Goal: Task Accomplishment & Management: Complete application form

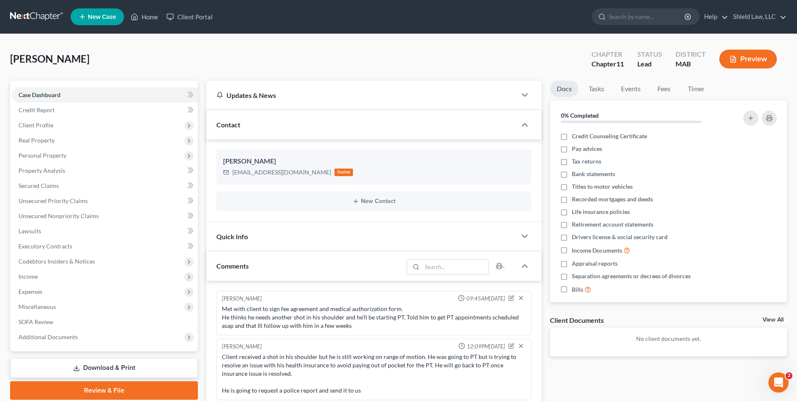
scroll to position [45, 0]
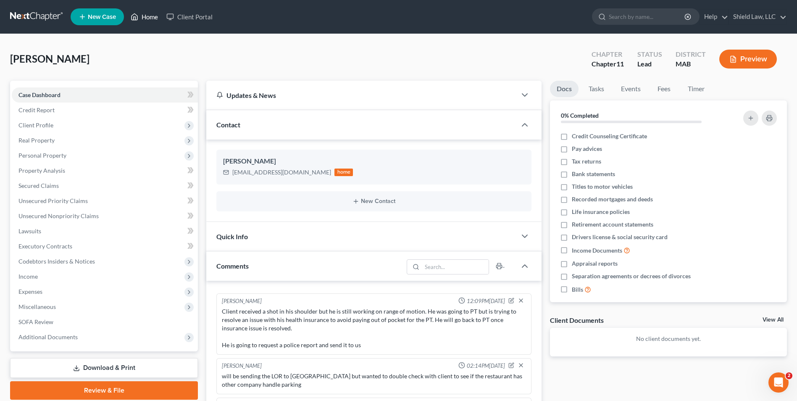
click at [146, 14] on link "Home" at bounding box center [145, 16] width 36 height 15
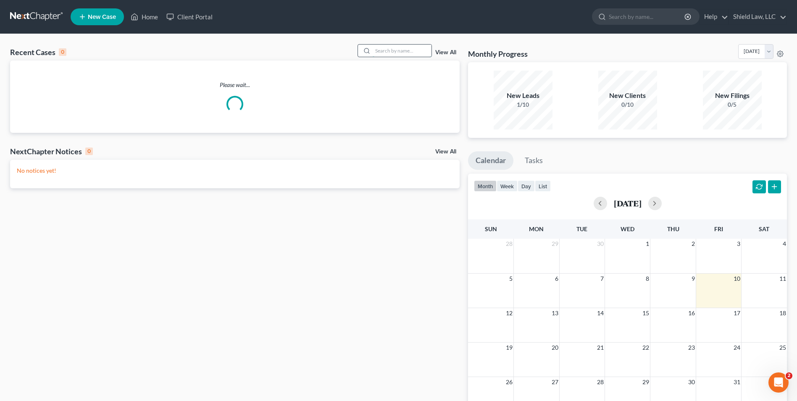
click at [384, 50] on input "search" at bounding box center [402, 51] width 59 height 12
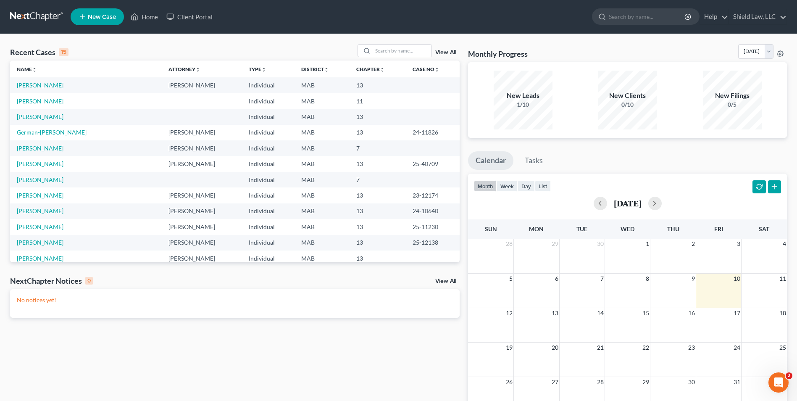
click at [392, 44] on div "Recent Cases 15 View All Name unfold_more expand_more expand_less Attorney unfo…" at bounding box center [398, 252] width 797 height 436
click at [395, 55] on input "search" at bounding box center [402, 51] width 59 height 12
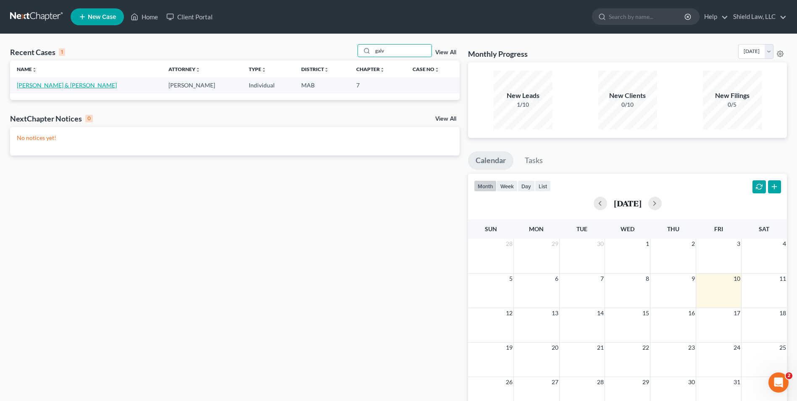
type input "galv"
click at [42, 87] on link "[PERSON_NAME] & [PERSON_NAME]" at bounding box center [67, 85] width 100 height 7
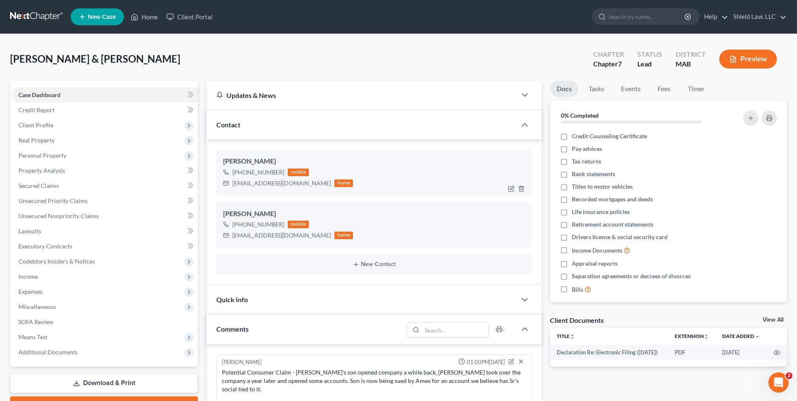
scroll to position [25, 0]
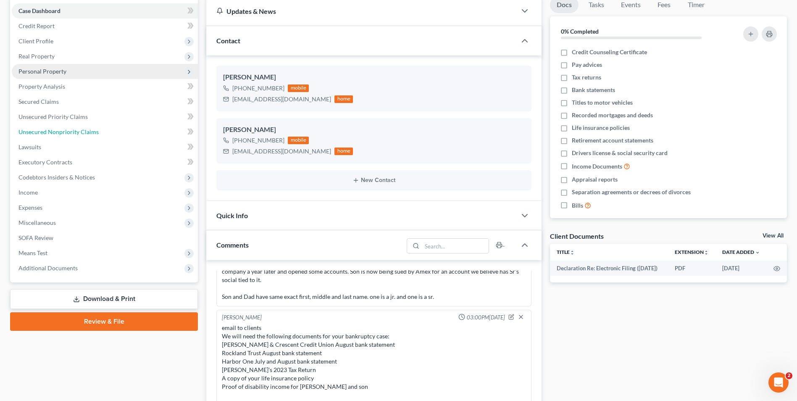
click at [92, 135] on span "Unsecured Nonpriority Claims" at bounding box center [58, 131] width 80 height 7
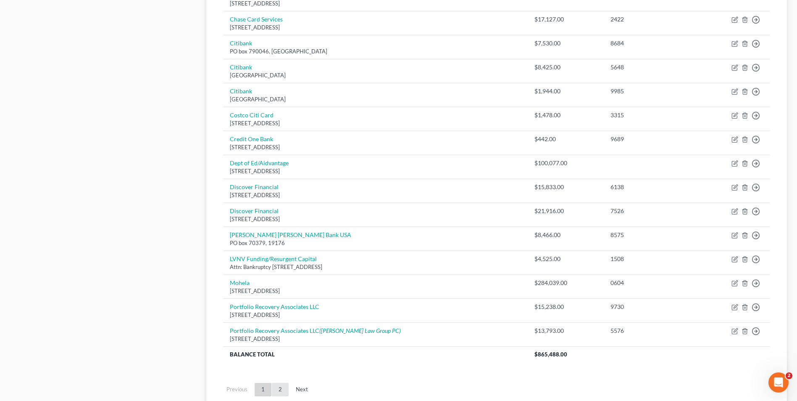
click at [282, 388] on link "2" at bounding box center [280, 389] width 17 height 13
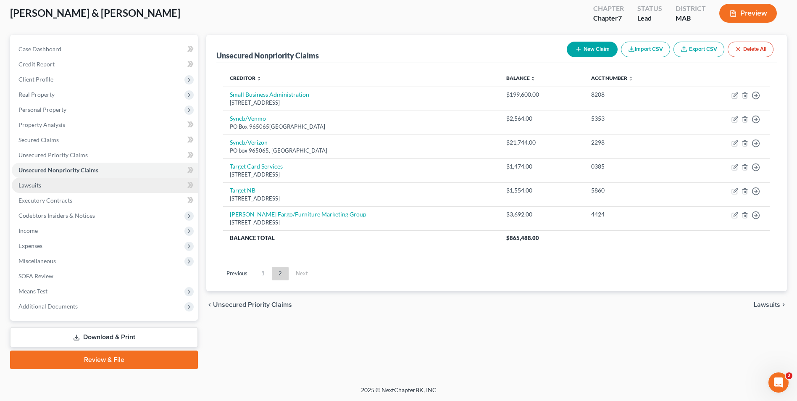
drag, startPoint x: 50, startPoint y: 191, endPoint x: 59, endPoint y: 191, distance: 8.4
click at [50, 191] on link "Lawsuits" at bounding box center [105, 185] width 186 height 15
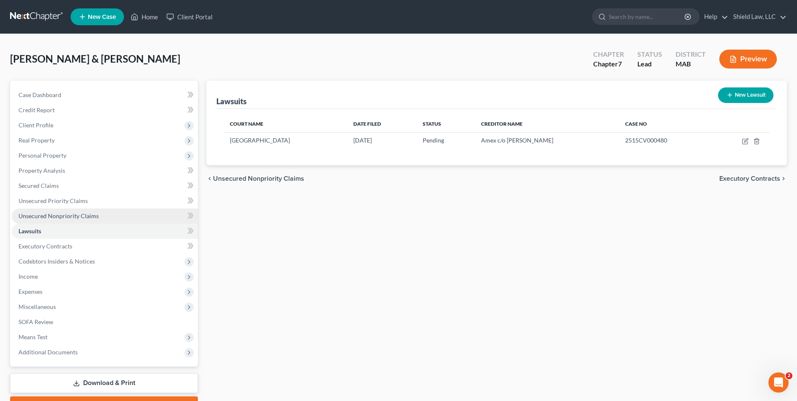
drag, startPoint x: 74, startPoint y: 217, endPoint x: 187, endPoint y: 179, distance: 118.7
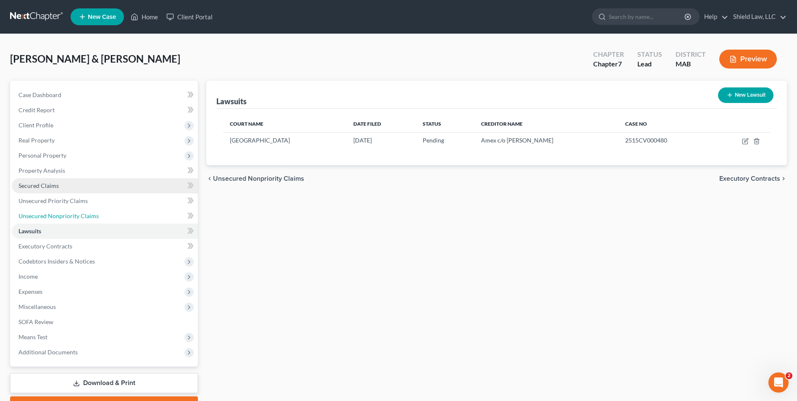
click at [74, 216] on span "Unsecured Nonpriority Claims" at bounding box center [58, 215] width 80 height 7
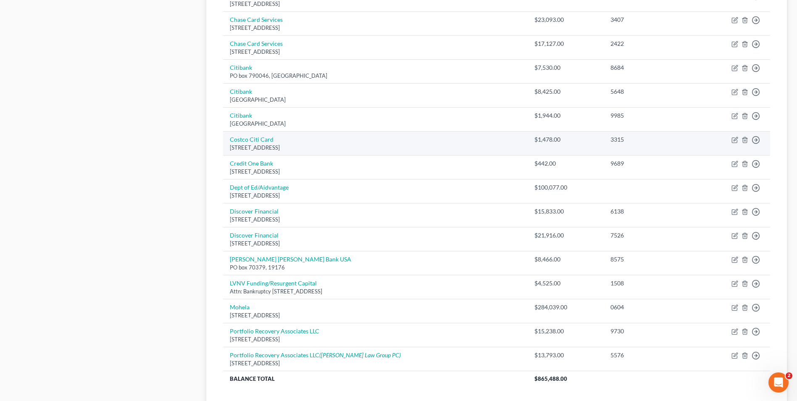
scroll to position [504, 0]
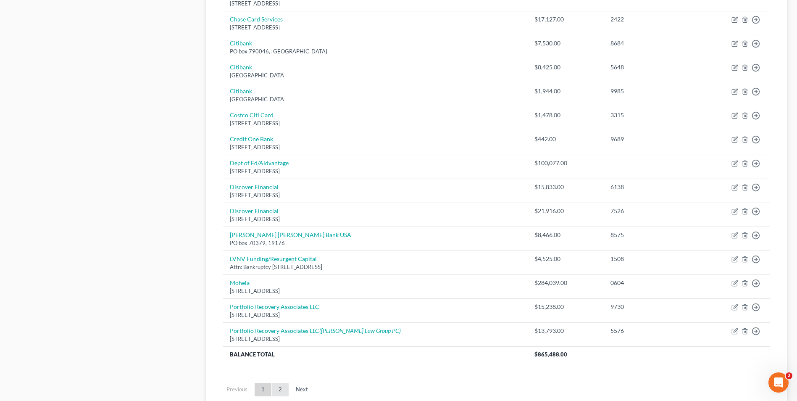
click at [285, 391] on link "2" at bounding box center [280, 389] width 17 height 13
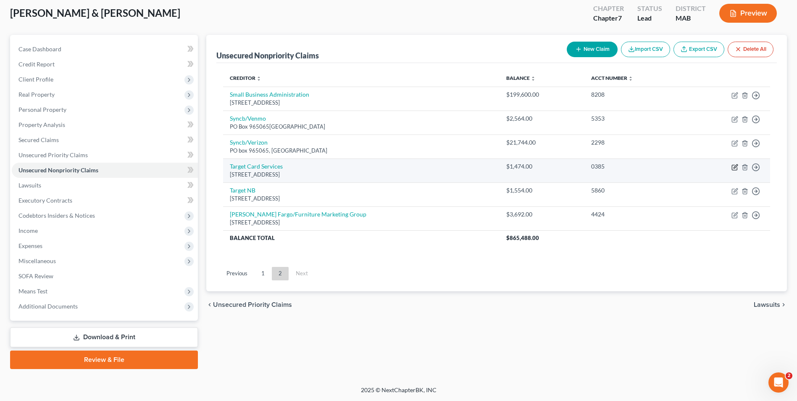
click at [735, 168] on icon "button" at bounding box center [736, 166] width 4 height 4
select select "24"
select select "2"
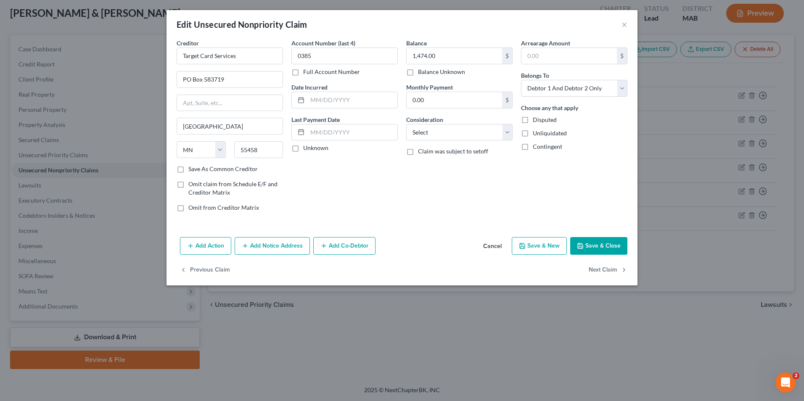
click at [276, 249] on button "Add Notice Address" at bounding box center [272, 246] width 75 height 18
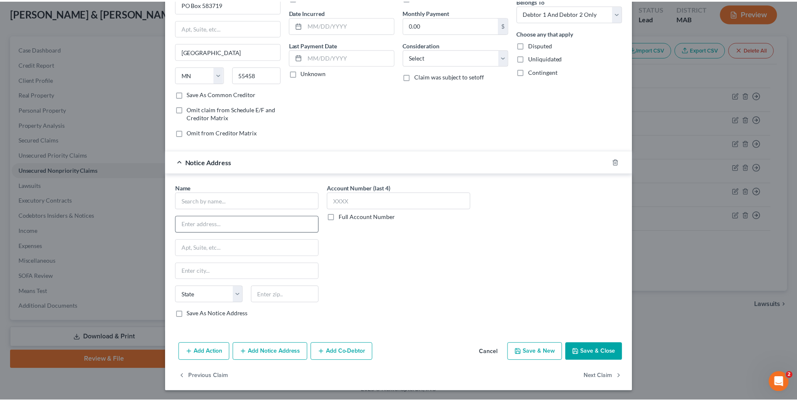
scroll to position [76, 0]
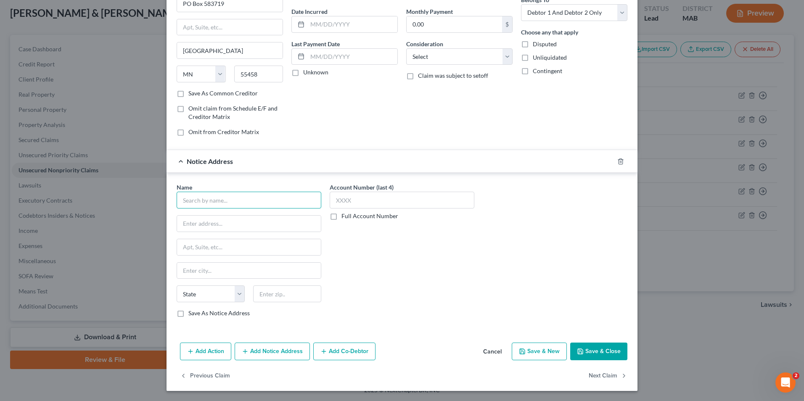
click at [215, 206] on input "text" at bounding box center [249, 200] width 145 height 17
type input "AllianceOne"
type input "[STREET_ADDRESS]"
type input "Suite 301"
type input "19422"
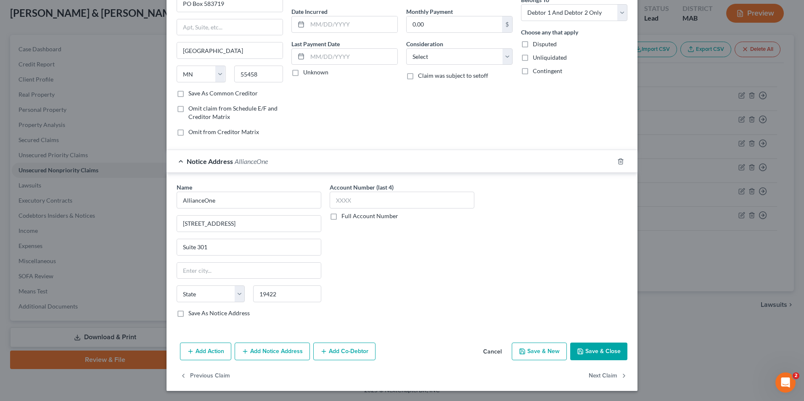
click at [400, 253] on div "Account Number (last 4) Full Account Number" at bounding box center [401, 253] width 153 height 141
type input "Blue Bell"
select select "39"
click at [427, 198] on input "text" at bounding box center [402, 200] width 145 height 17
type input "0385"
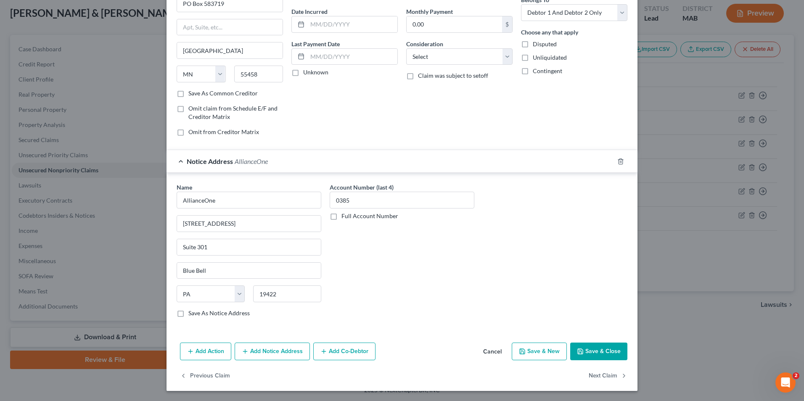
click at [588, 350] on button "Save & Close" at bounding box center [598, 352] width 57 height 18
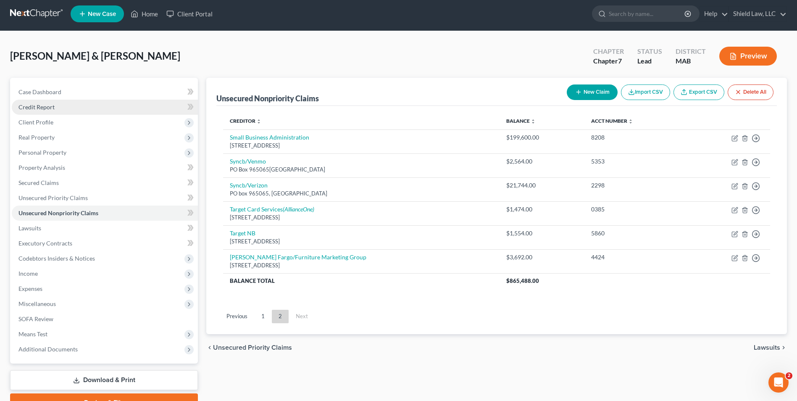
scroll to position [0, 0]
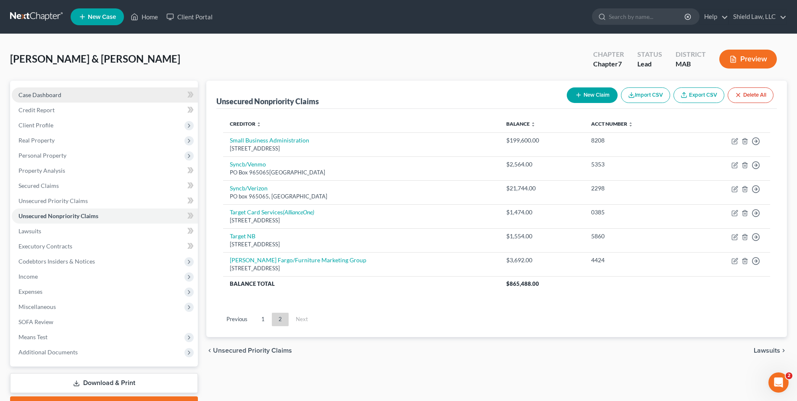
click at [71, 98] on link "Case Dashboard" at bounding box center [105, 94] width 186 height 15
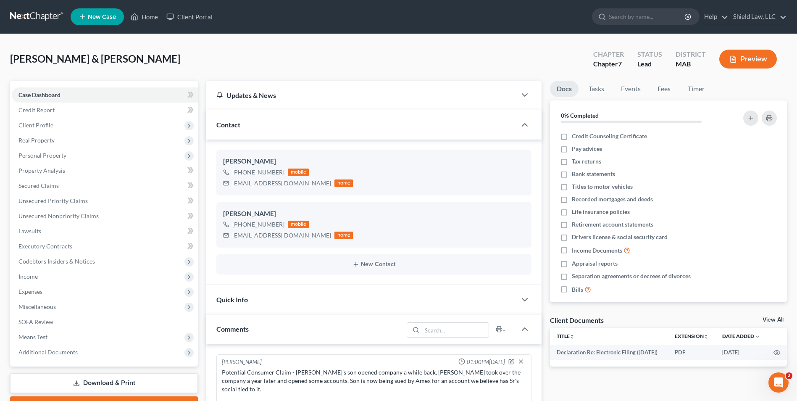
scroll to position [25, 0]
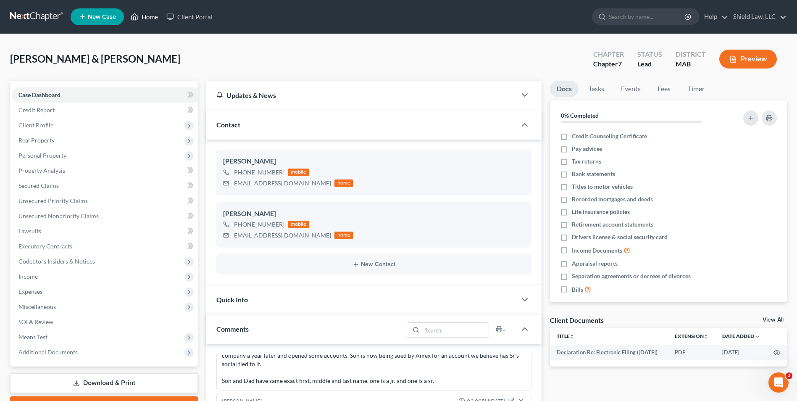
click at [145, 21] on link "Home" at bounding box center [145, 16] width 36 height 15
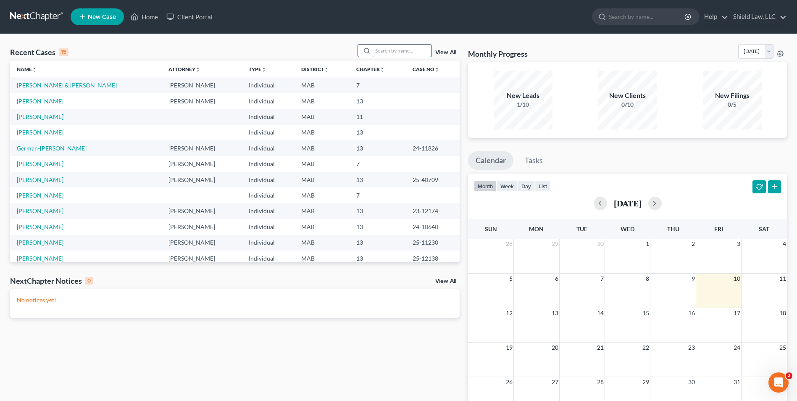
click at [400, 50] on input "search" at bounding box center [402, 51] width 59 height 12
click at [565, 370] on div "19 20 21 22 23 24 25" at bounding box center [627, 359] width 319 height 34
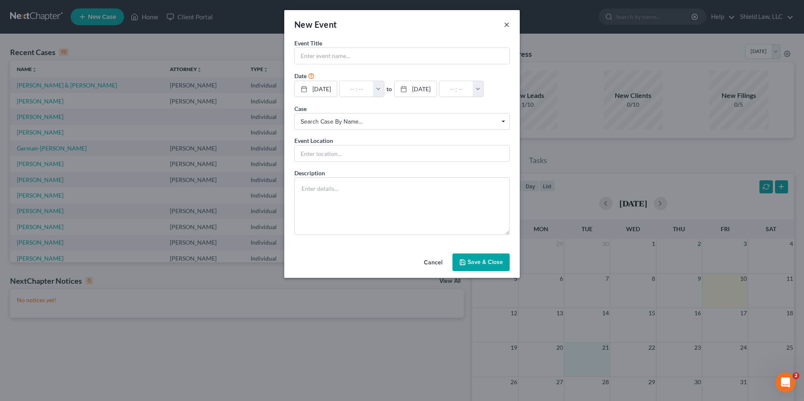
click at [508, 23] on button "×" at bounding box center [507, 24] width 6 height 10
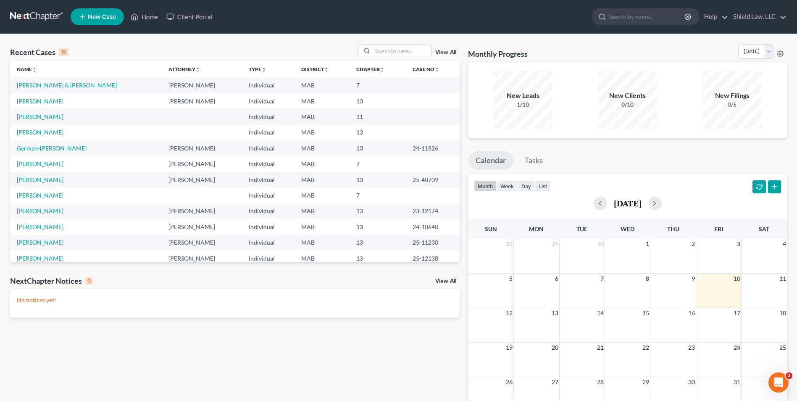
click at [386, 40] on div "Recent Cases 15 View All Name unfold_more expand_more expand_less Attorney unfo…" at bounding box center [398, 252] width 797 height 436
click at [388, 45] on input "search" at bounding box center [402, 51] width 59 height 12
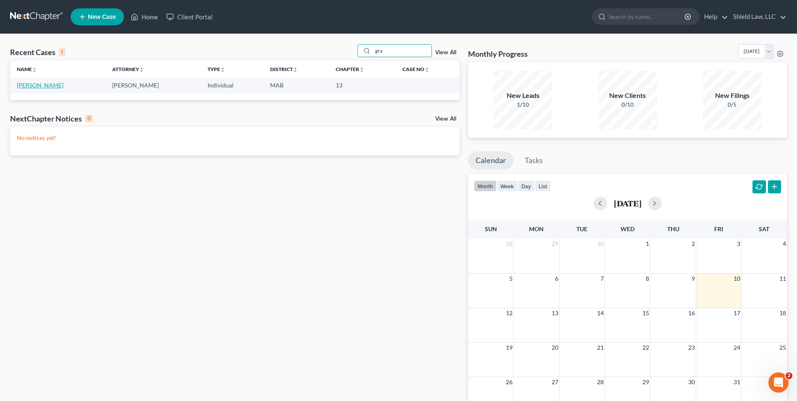
type input "gra"
click at [45, 87] on link "[PERSON_NAME]" at bounding box center [40, 85] width 47 height 7
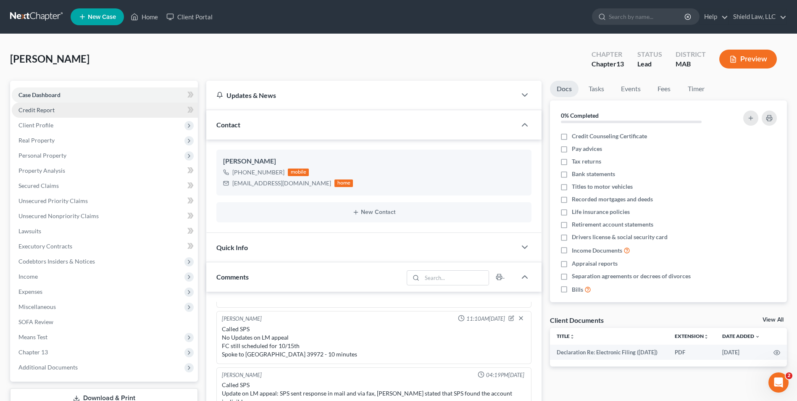
click at [75, 108] on link "Credit Report" at bounding box center [105, 110] width 186 height 15
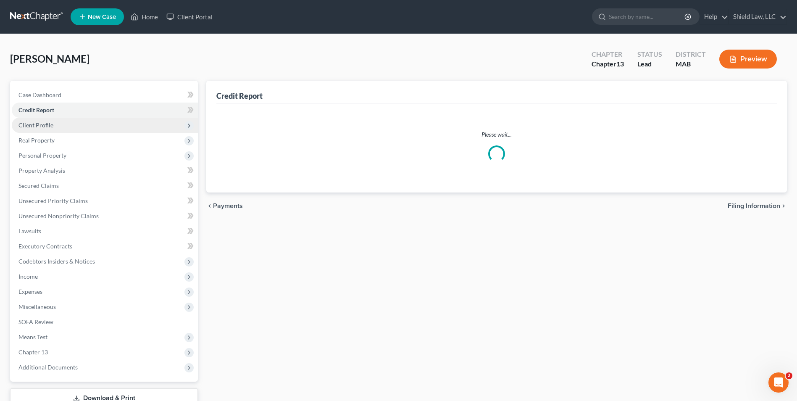
click at [74, 127] on span "Client Profile" at bounding box center [105, 125] width 186 height 15
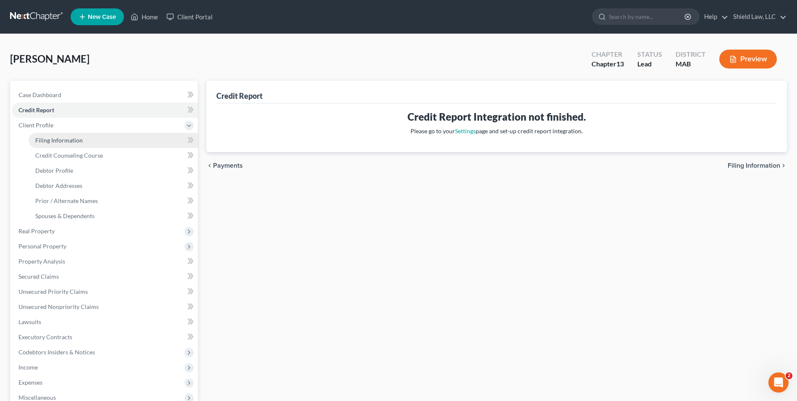
click at [122, 140] on link "Filing Information" at bounding box center [113, 140] width 169 height 15
select select "1"
select select "0"
select select "3"
select select "39"
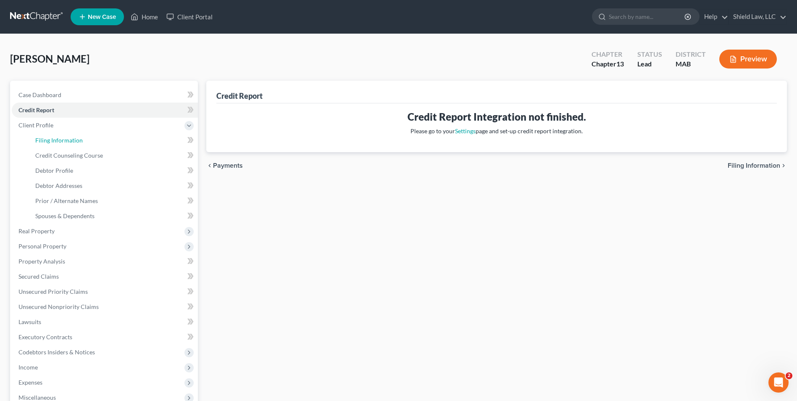
select select "22"
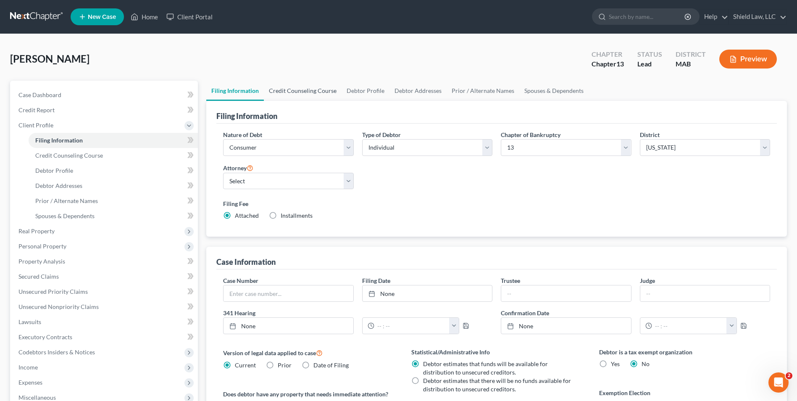
click at [321, 84] on link "Credit Counseling Course" at bounding box center [303, 91] width 78 height 20
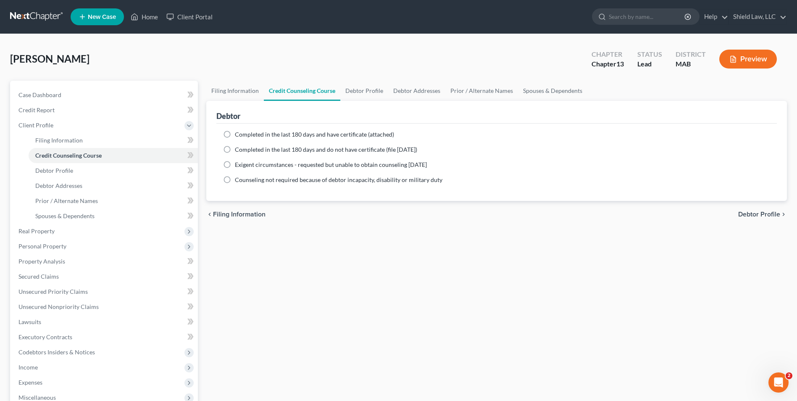
click at [235, 133] on label "Completed in the last 180 days and have certificate (attached)" at bounding box center [314, 134] width 159 height 8
click at [238, 133] on input "Completed in the last 180 days and have certificate (attached)" at bounding box center [240, 132] width 5 height 5
radio input "true"
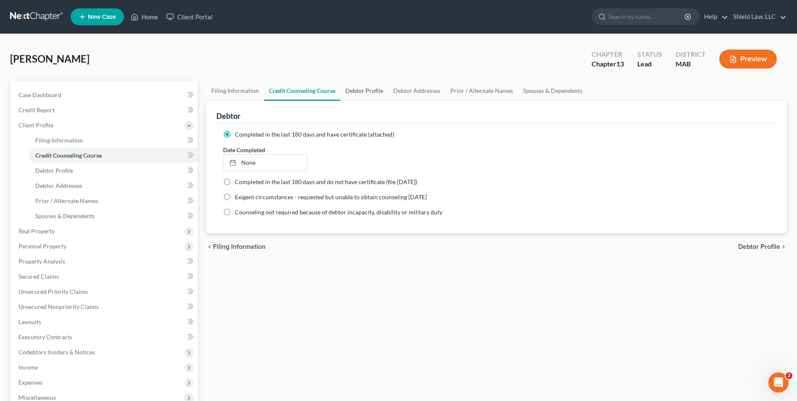
click at [371, 91] on link "Debtor Profile" at bounding box center [364, 91] width 48 height 20
select select "0"
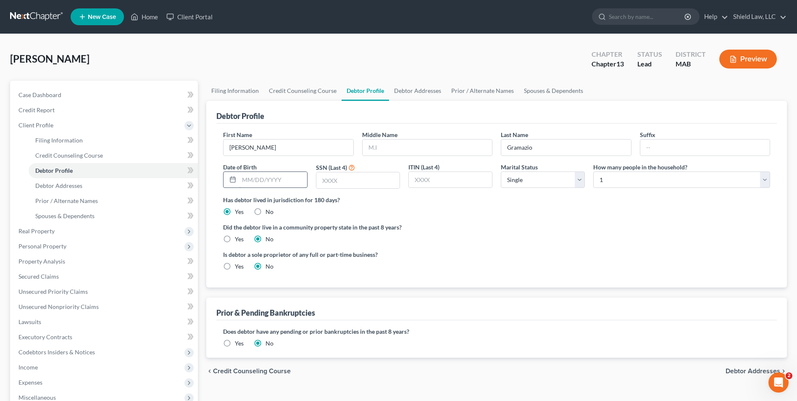
click at [280, 179] on input "text" at bounding box center [273, 180] width 68 height 16
type input "[DATE]"
click at [343, 181] on input "text" at bounding box center [357, 180] width 83 height 16
type input "6288"
click at [557, 183] on select "Select Single Married Separated Divorced Widowed" at bounding box center [543, 179] width 84 height 17
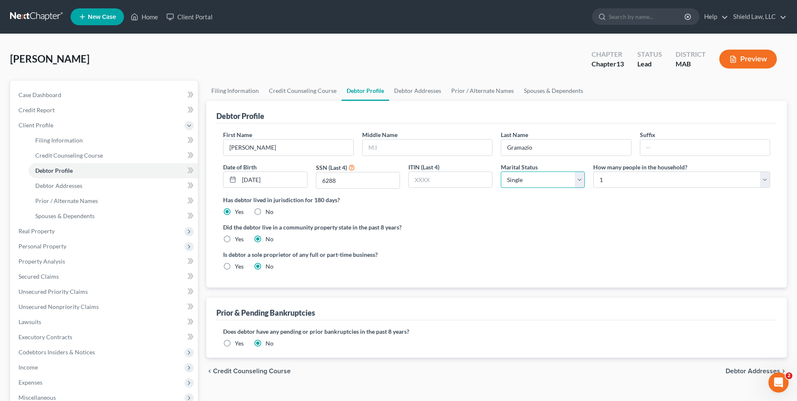
select select "1"
click at [501, 171] on select "Select Single Married Separated Divorced Widowed" at bounding box center [543, 179] width 84 height 17
click at [613, 185] on select "Select 1 2 3 4 5 6 7 8 9 10 11 12 13 14 15 16 17 18 19 20" at bounding box center [681, 179] width 177 height 17
select select "3"
click at [593, 171] on select "Select 1 2 3 4 5 6 7 8 9 10 11 12 13 14 15 16 17 18 19 20" at bounding box center [681, 179] width 177 height 17
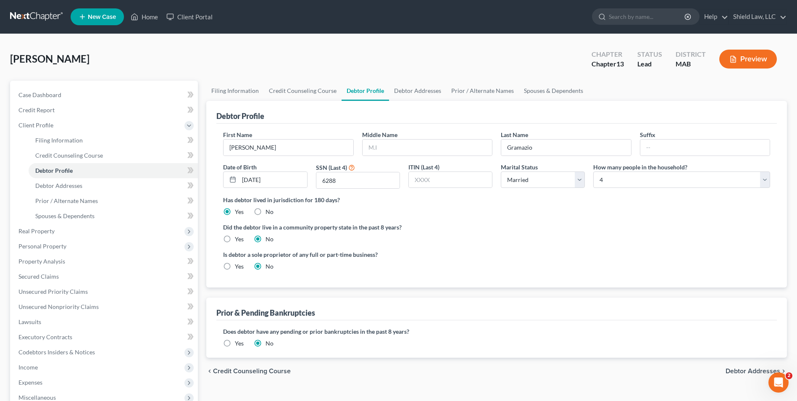
click at [542, 211] on div "Has debtor lived in jurisdiction for 180 days? Yes No Debtor must reside in jur…" at bounding box center [496, 205] width 547 height 21
drag, startPoint x: 229, startPoint y: 343, endPoint x: 334, endPoint y: 265, distance: 130.7
click at [235, 343] on label "Yes" at bounding box center [239, 343] width 9 height 8
click at [238, 343] on input "Yes" at bounding box center [240, 341] width 5 height 5
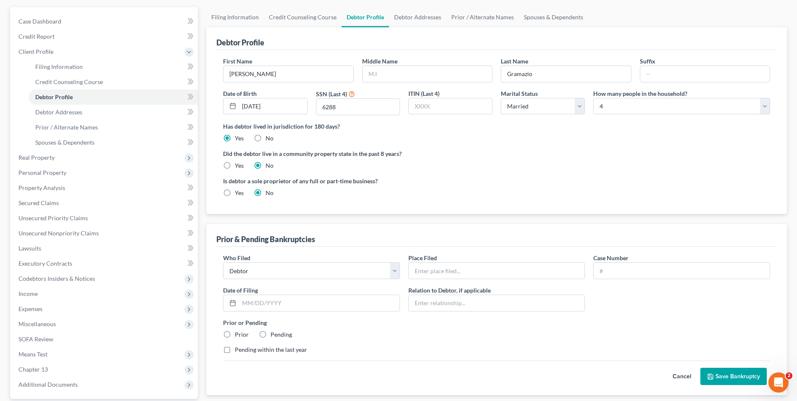
scroll to position [152, 0]
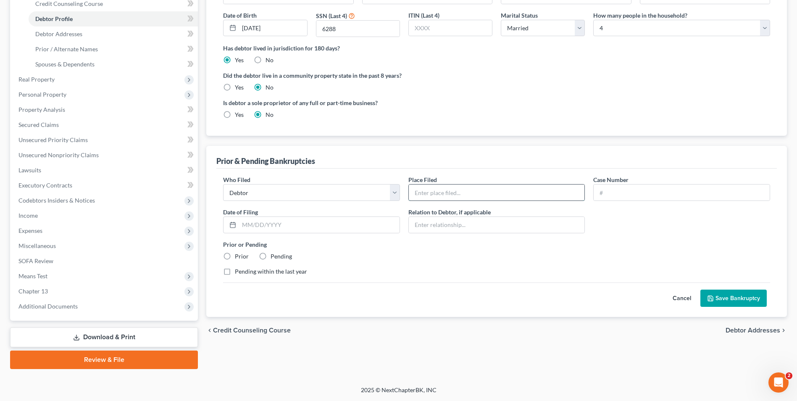
click at [460, 186] on input "text" at bounding box center [497, 193] width 176 height 16
type input "[GEOGRAPHIC_DATA], [GEOGRAPHIC_DATA]"
click at [628, 191] on input "text" at bounding box center [682, 193] width 176 height 16
type input "19-11134"
click at [308, 227] on input "text" at bounding box center [319, 225] width 161 height 16
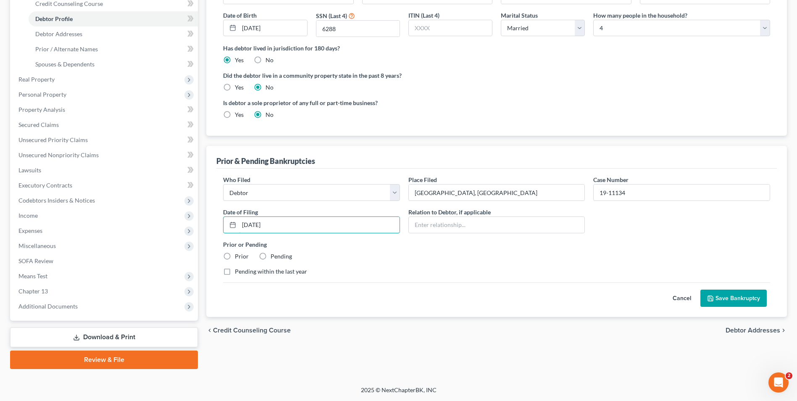
type input "[DATE]"
click at [345, 246] on label "Prior or Pending" at bounding box center [496, 244] width 547 height 9
click at [235, 256] on label "Prior" at bounding box center [242, 256] width 14 height 8
click at [238, 256] on input "Prior" at bounding box center [240, 254] width 5 height 5
radio input "true"
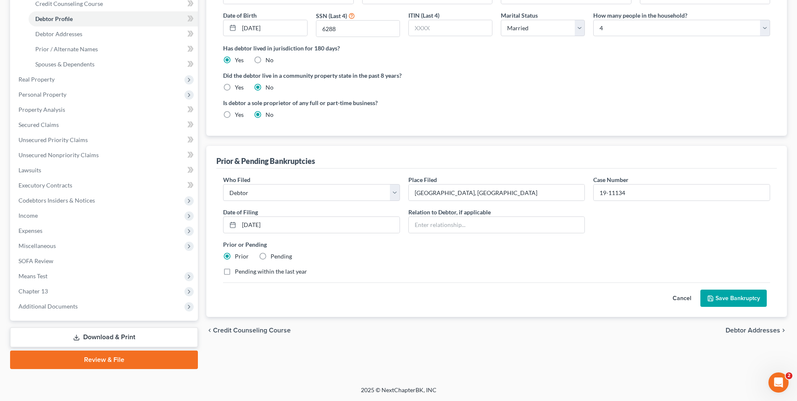
click at [727, 295] on button "Save Bankruptcy" at bounding box center [734, 299] width 66 height 18
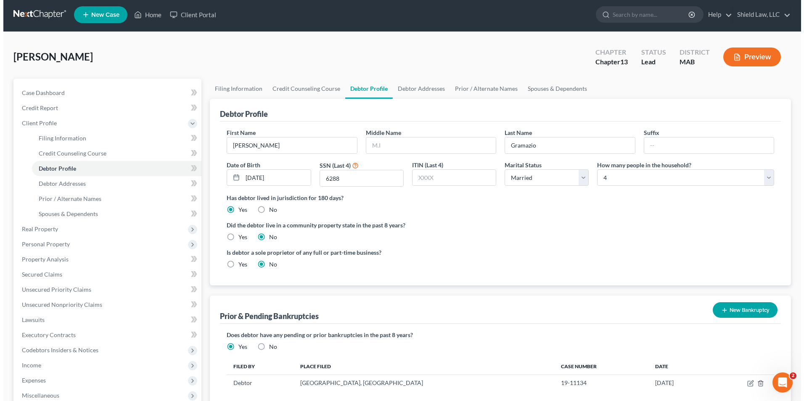
scroll to position [0, 0]
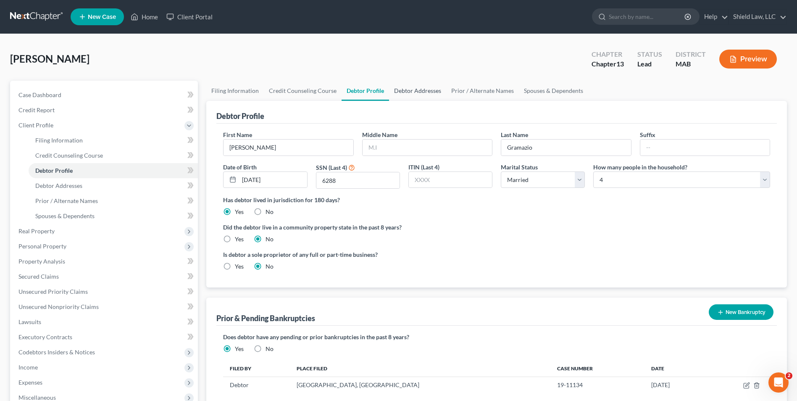
click at [417, 87] on link "Debtor Addresses" at bounding box center [417, 91] width 57 height 20
select select "0"
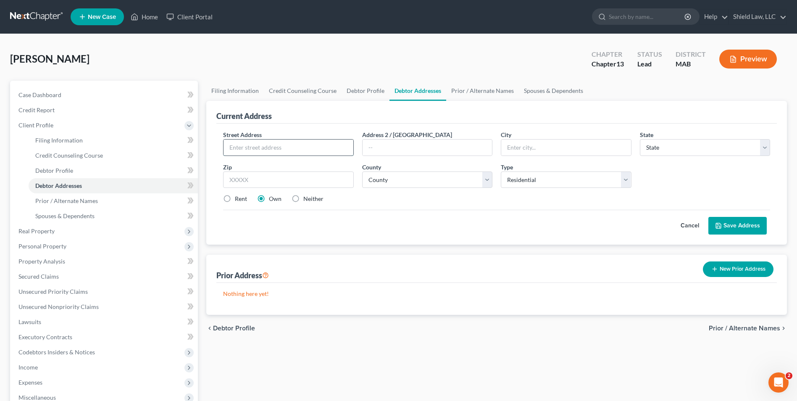
click at [279, 147] on input "text" at bounding box center [288, 148] width 129 height 16
type input "[STREET_ADDRESS]"
type input "Brockton"
select select "22"
type input "02302"
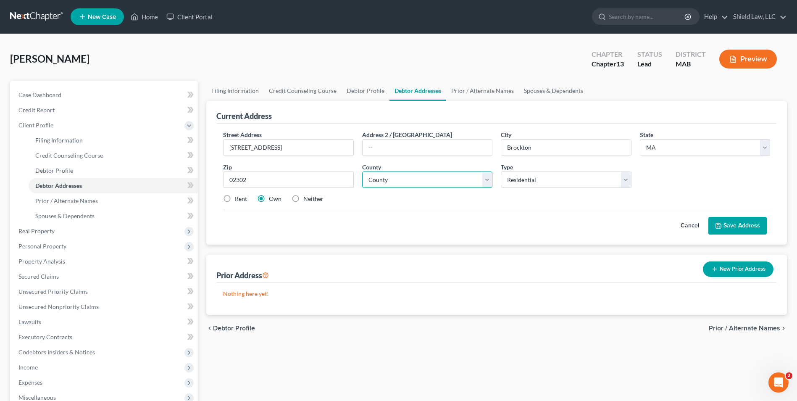
click at [433, 185] on select "County [GEOGRAPHIC_DATA] [GEOGRAPHIC_DATA] [GEOGRAPHIC_DATA] [GEOGRAPHIC_DATA] …" at bounding box center [427, 179] width 130 height 17
select select "11"
click at [362, 171] on select "County [GEOGRAPHIC_DATA] [GEOGRAPHIC_DATA] [GEOGRAPHIC_DATA] [GEOGRAPHIC_DATA] …" at bounding box center [427, 179] width 130 height 17
click at [722, 229] on icon at bounding box center [718, 225] width 7 height 7
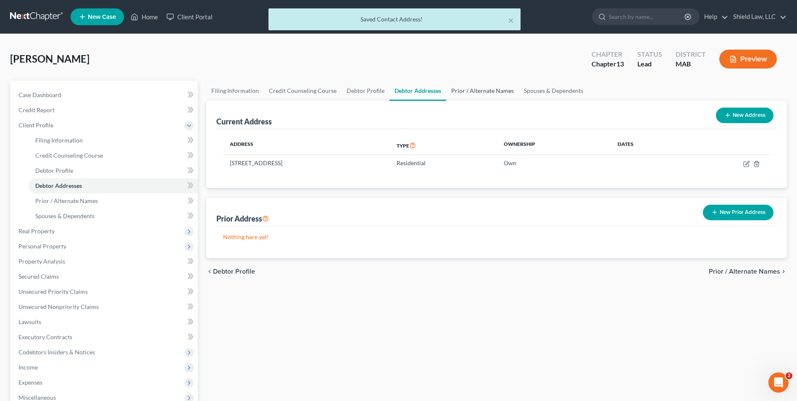
click at [486, 95] on link "Prior / Alternate Names" at bounding box center [482, 91] width 73 height 20
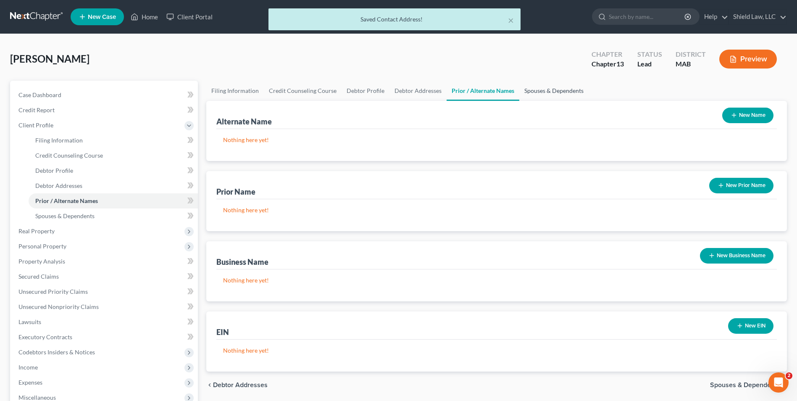
drag, startPoint x: 536, startPoint y: 92, endPoint x: 468, endPoint y: 129, distance: 78.3
click at [536, 92] on link "Spouses & Dependents" at bounding box center [554, 91] width 69 height 20
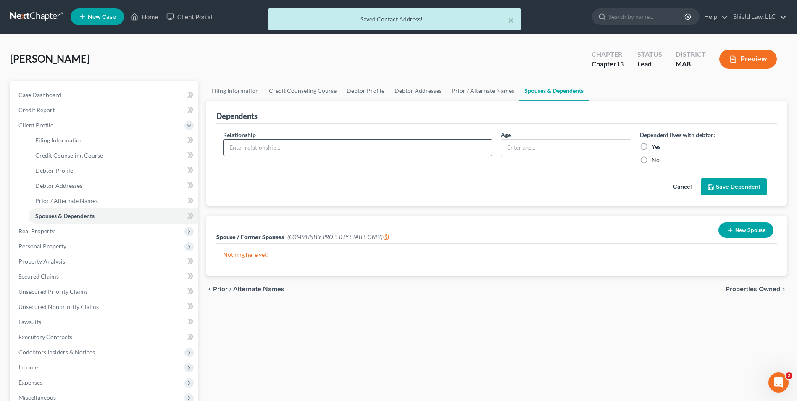
click at [292, 145] on input "text" at bounding box center [358, 148] width 269 height 16
type input "child"
click at [525, 145] on input "text" at bounding box center [565, 148] width 129 height 16
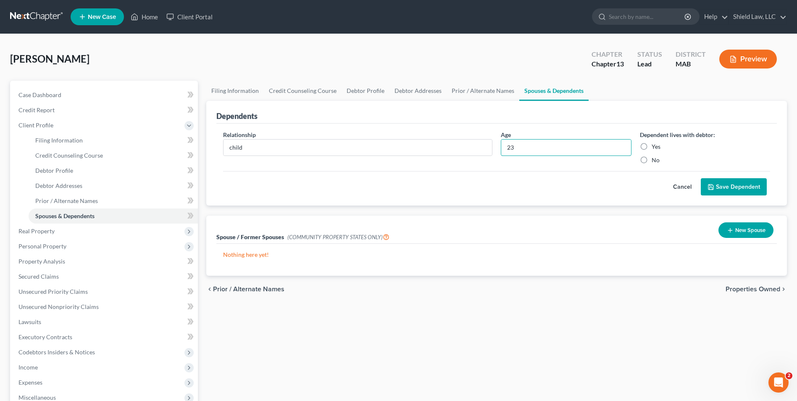
type input "23"
click at [652, 147] on label "Yes" at bounding box center [656, 146] width 9 height 8
click at [655, 147] on input "Yes" at bounding box center [657, 144] width 5 height 5
radio input "true"
click at [723, 182] on button "Save Dependent" at bounding box center [734, 187] width 66 height 18
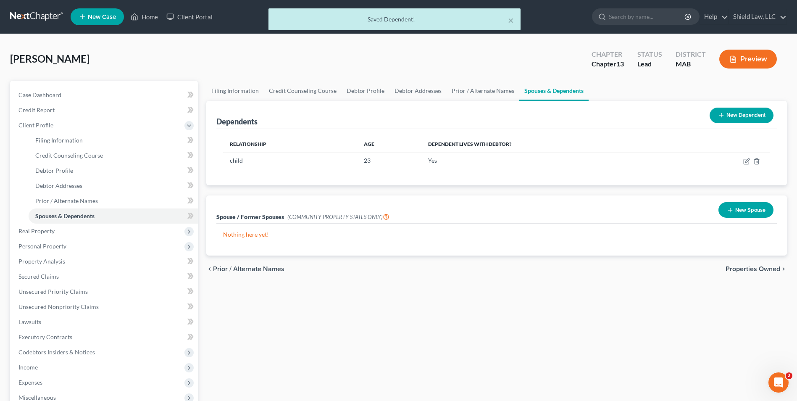
click at [729, 116] on button "New Dependent" at bounding box center [742, 116] width 64 height 16
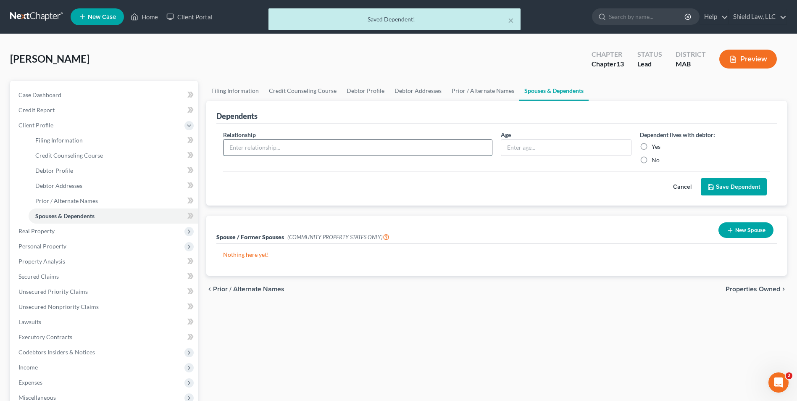
click at [253, 141] on input "text" at bounding box center [358, 148] width 269 height 16
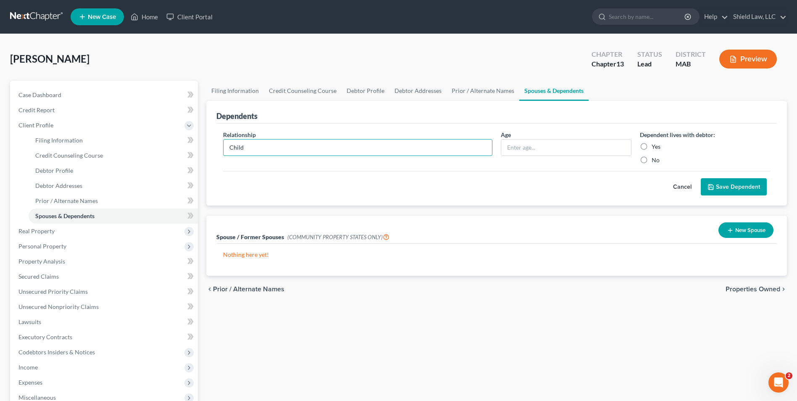
type input "Child"
type input "`"
type input "19"
click at [652, 149] on label "Yes" at bounding box center [656, 146] width 9 height 8
click at [655, 148] on input "Yes" at bounding box center [657, 144] width 5 height 5
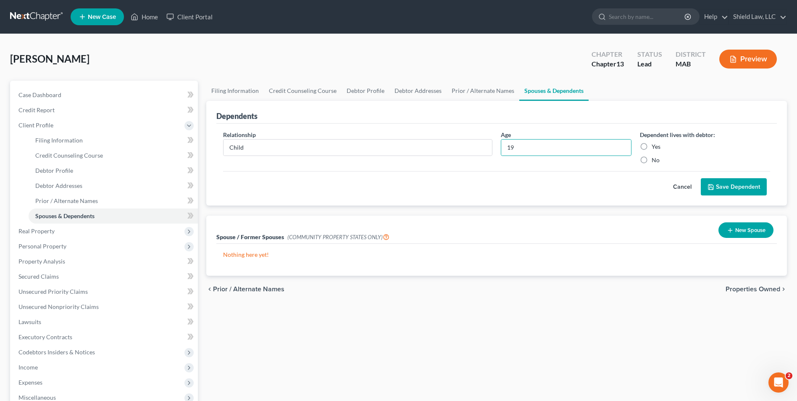
radio input "true"
click at [724, 182] on button "Save Dependent" at bounding box center [734, 187] width 66 height 18
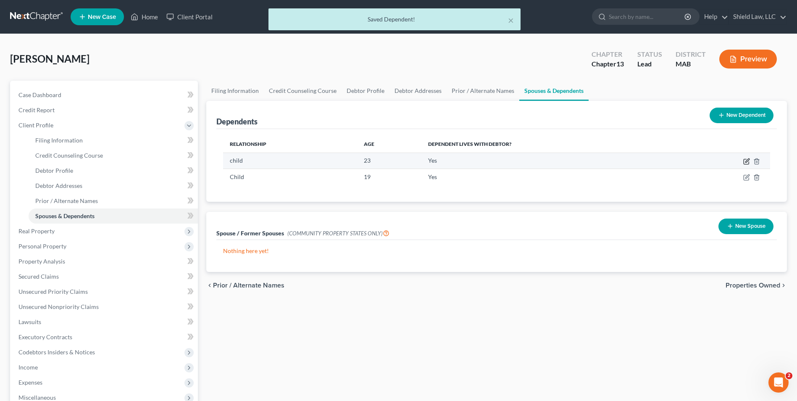
click at [744, 160] on icon "button" at bounding box center [746, 161] width 5 height 5
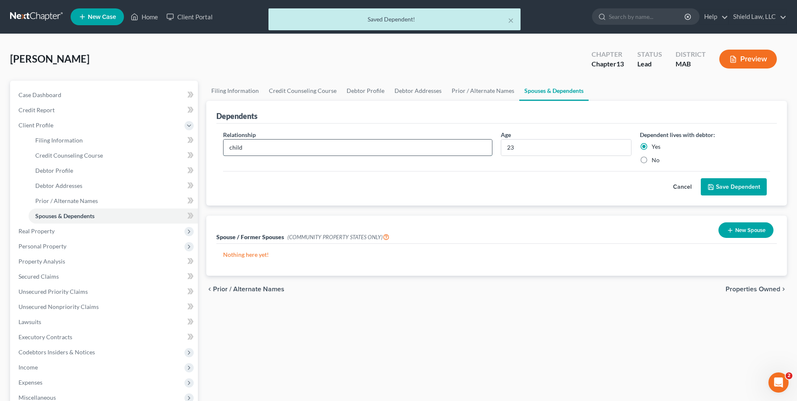
click at [232, 148] on input "child" at bounding box center [358, 148] width 269 height 16
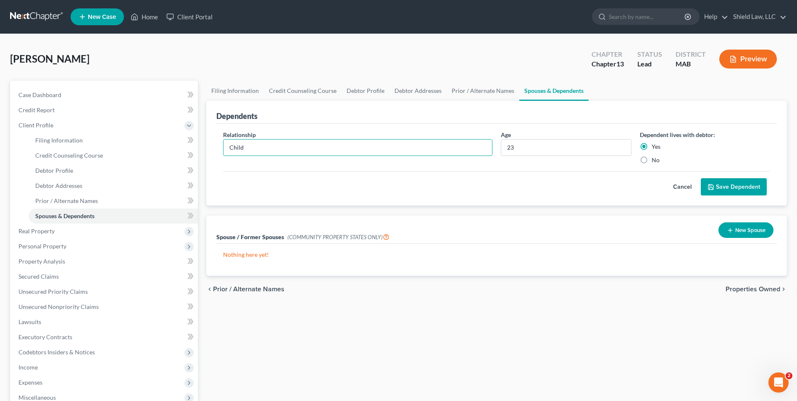
type input "Child"
click at [722, 191] on button "Save Dependent" at bounding box center [734, 187] width 66 height 18
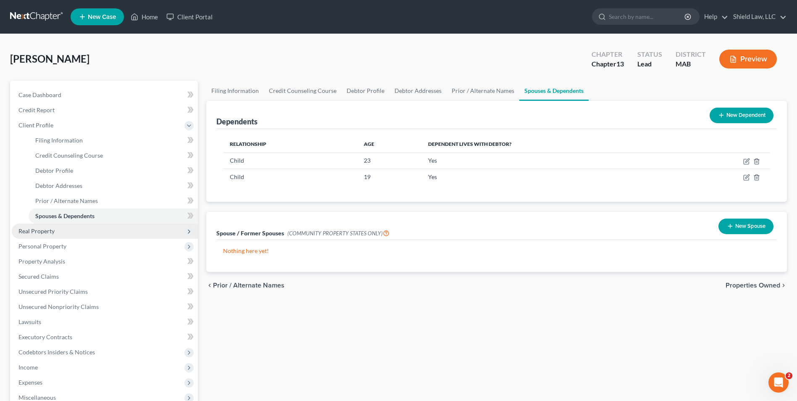
click at [58, 234] on span "Real Property" at bounding box center [105, 231] width 186 height 15
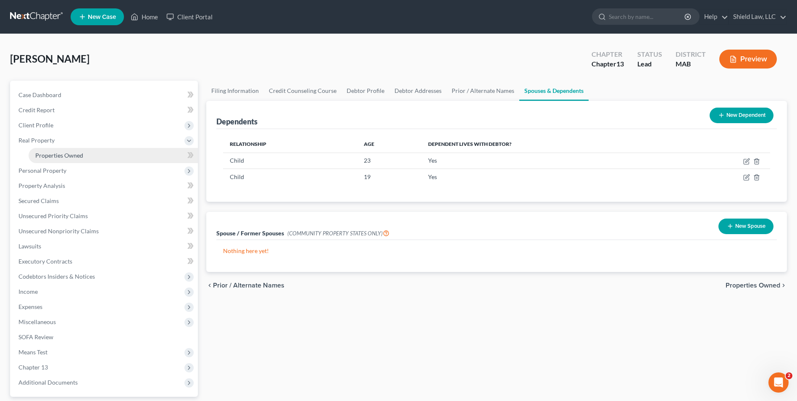
click at [79, 155] on span "Properties Owned" at bounding box center [59, 155] width 48 height 7
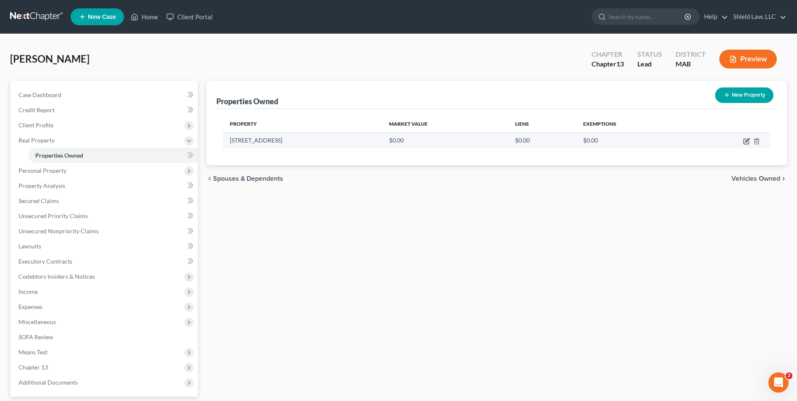
click at [746, 141] on icon "button" at bounding box center [748, 140] width 4 height 4
select select "22"
select select "11"
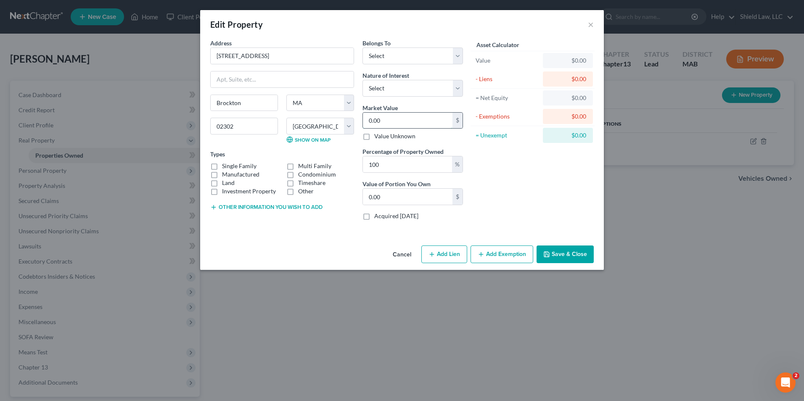
click at [419, 123] on input "0.00" at bounding box center [408, 121] width 90 height 16
type input "4"
type input "4.00"
type input "48"
type input "48.00"
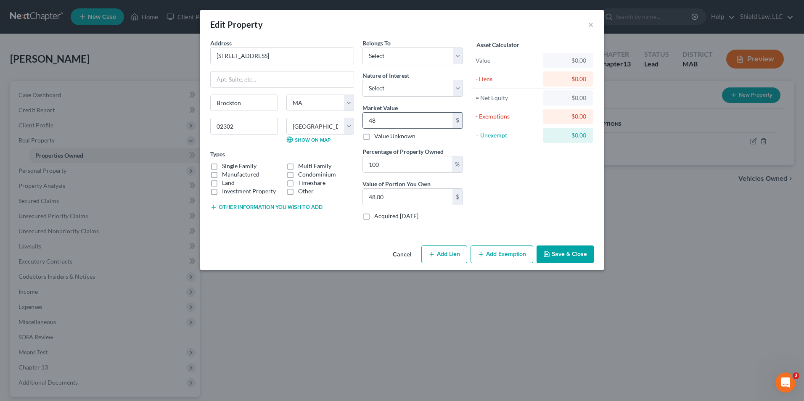
type input "483"
type input "483.00"
type input "4830"
type input "4,830.00"
type input "4,8300"
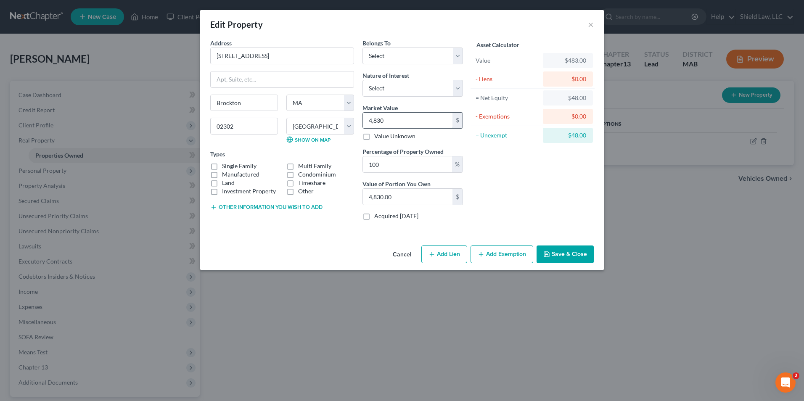
type input "48,300.00"
type input "48,3000"
type input "483,000.00"
type input "483,000"
click at [222, 165] on label "Single Family" at bounding box center [239, 166] width 34 height 8
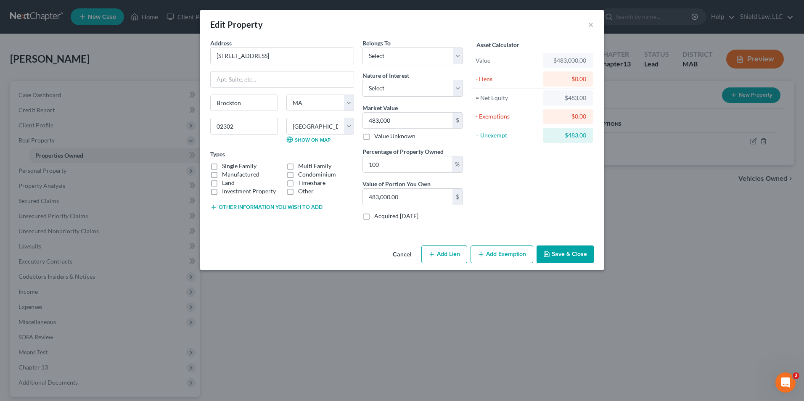
click at [225, 165] on input "Single Family" at bounding box center [227, 164] width 5 height 5
checkbox input "true"
click at [459, 248] on button "Add Lien" at bounding box center [444, 254] width 46 height 18
select select "0"
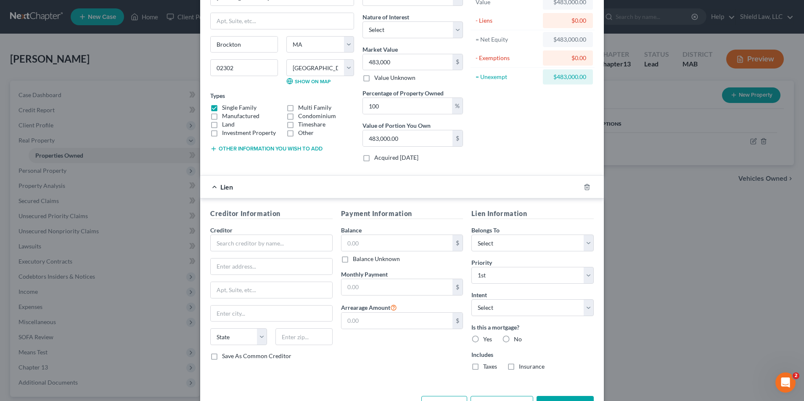
scroll to position [87, 0]
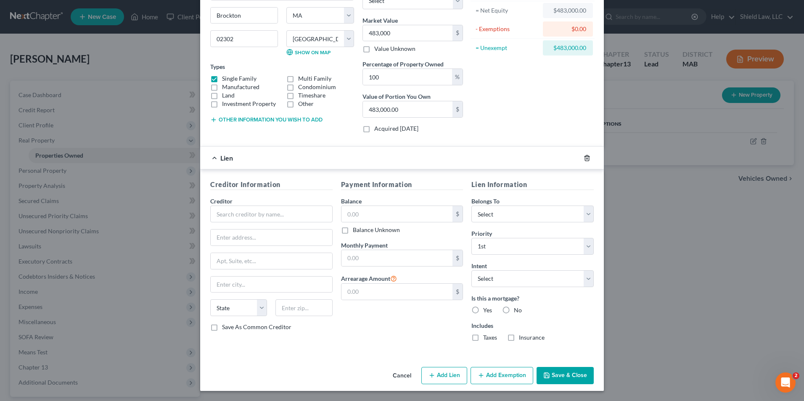
click at [584, 156] on polyline "button" at bounding box center [586, 156] width 5 height 0
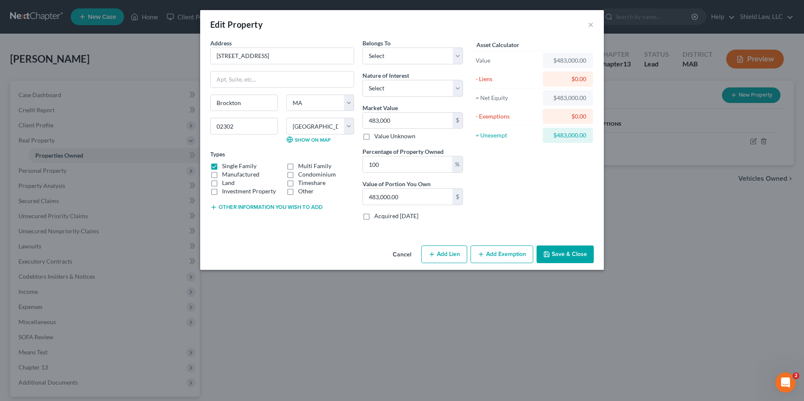
scroll to position [0, 0]
click at [516, 258] on button "Add Exemption" at bounding box center [501, 254] width 63 height 18
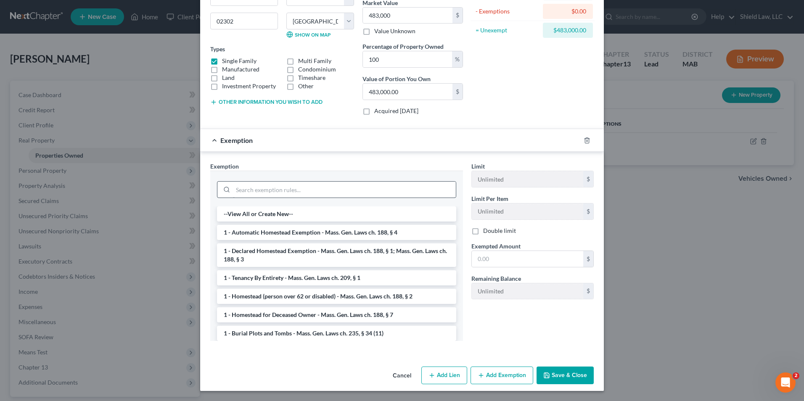
drag, startPoint x: 330, startPoint y: 257, endPoint x: 361, endPoint y: 259, distance: 30.7
click at [331, 257] on li "1 - Declared Homestead Exemption - Mass. Gen. Laws ch. 188, § 1; Mass. Gen. Law…" at bounding box center [336, 255] width 239 height 24
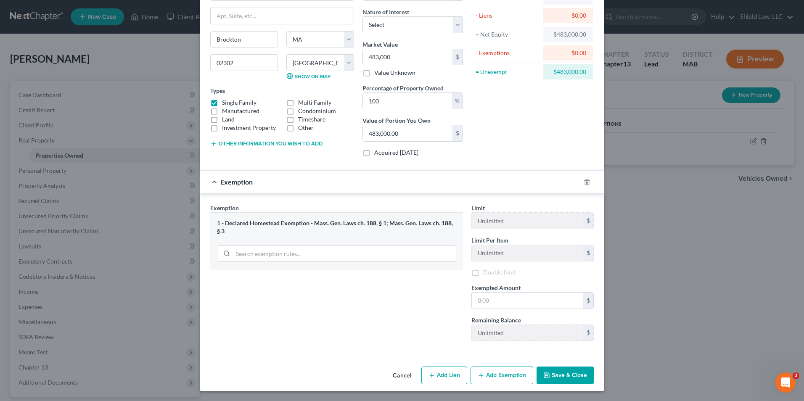
scroll to position [65, 0]
click at [525, 296] on input "text" at bounding box center [527, 301] width 111 height 16
type input "500,000"
click at [560, 361] on div "Address * 67 [GEOGRAPHIC_DATA] [GEOGRAPHIC_DATA] [US_STATE][GEOGRAPHIC_DATA] [G…" at bounding box center [401, 168] width 403 height 389
click at [567, 372] on button "Save & Close" at bounding box center [564, 376] width 57 height 18
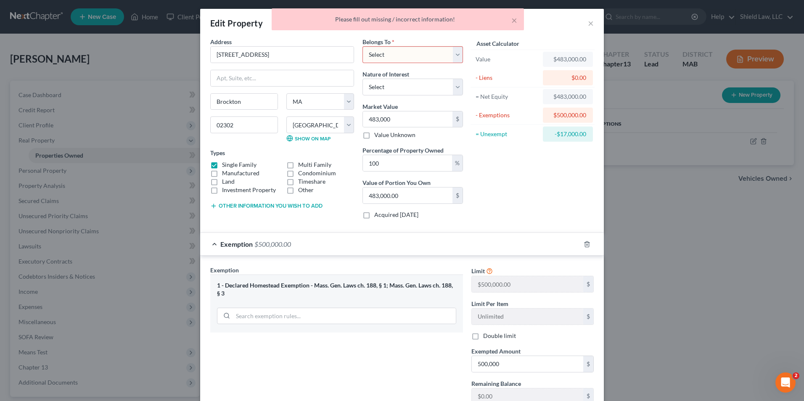
scroll to position [0, 0]
drag, startPoint x: 382, startPoint y: 61, endPoint x: 385, endPoint y: 70, distance: 9.7
click at [382, 61] on select "Select Debtor 1 Only Debtor 2 Only Debtor 1 And Debtor 2 Only At Least One Of T…" at bounding box center [412, 55] width 100 height 17
click at [391, 55] on select "Select Debtor 1 Only Debtor 2 Only Debtor 1 And Debtor 2 Only At Least One Of T…" at bounding box center [412, 55] width 100 height 17
select select "0"
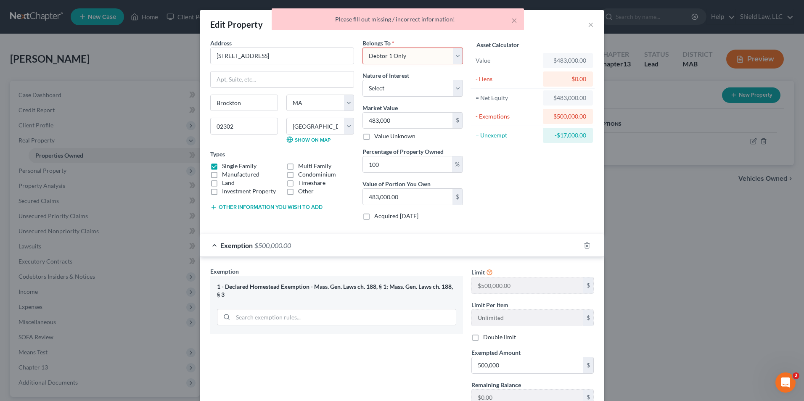
click at [362, 47] on select "Select Debtor 1 Only Debtor 2 Only Debtor 1 And Debtor 2 Only At Least One Of T…" at bounding box center [412, 55] width 100 height 17
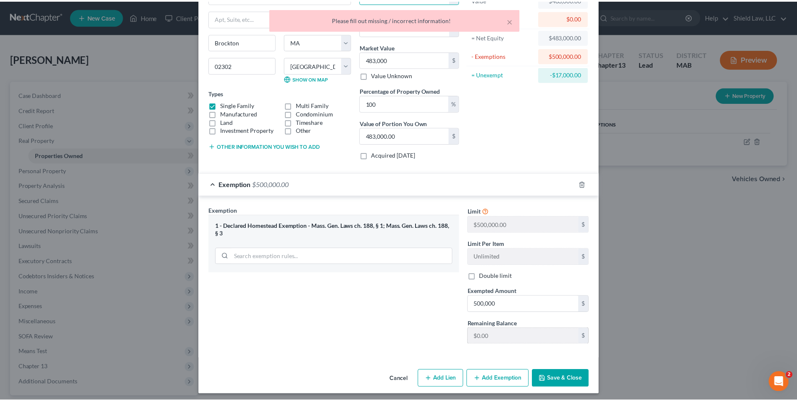
scroll to position [65, 0]
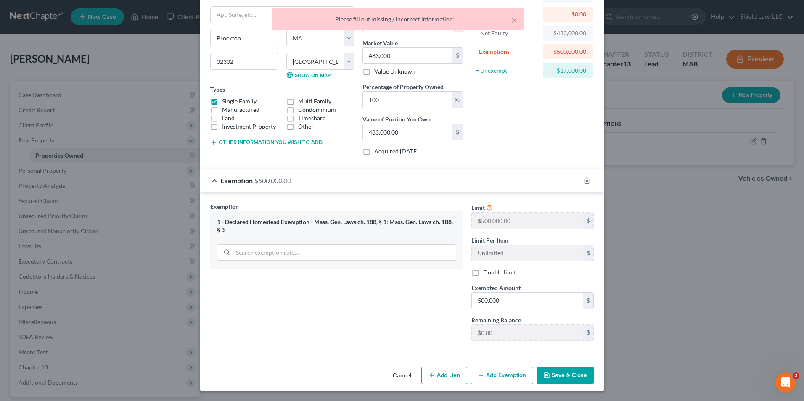
click at [555, 368] on button "Save & Close" at bounding box center [564, 376] width 57 height 18
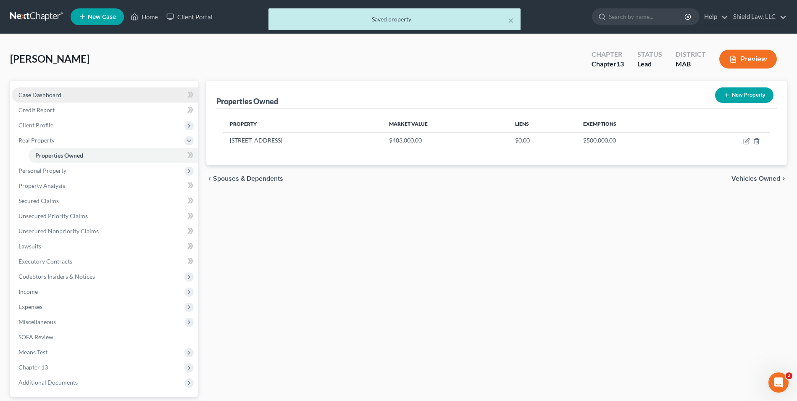
click at [57, 93] on span "Case Dashboard" at bounding box center [39, 94] width 43 height 7
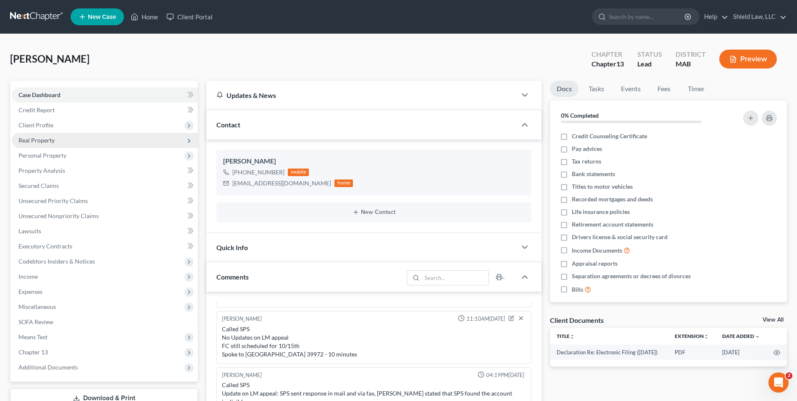
click at [47, 144] on span "Real Property" at bounding box center [105, 140] width 186 height 15
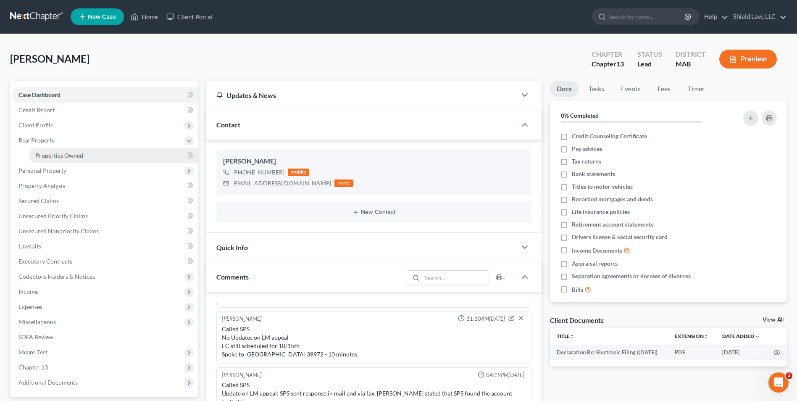
click at [80, 154] on span "Properties Owned" at bounding box center [59, 155] width 48 height 7
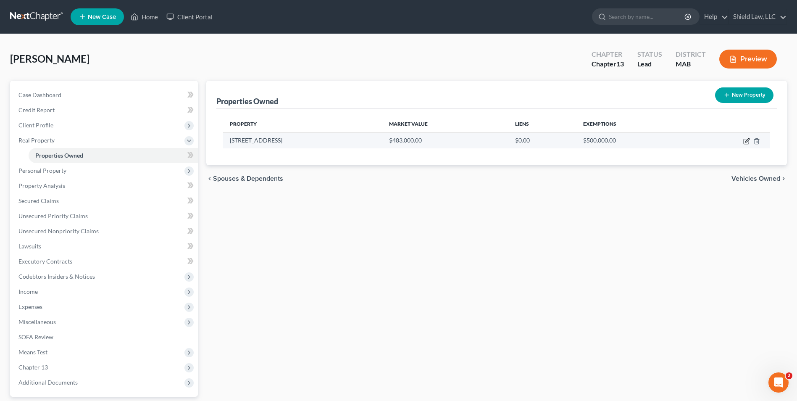
click at [744, 140] on icon "button" at bounding box center [747, 141] width 7 height 7
select select "22"
select select "11"
select select "0"
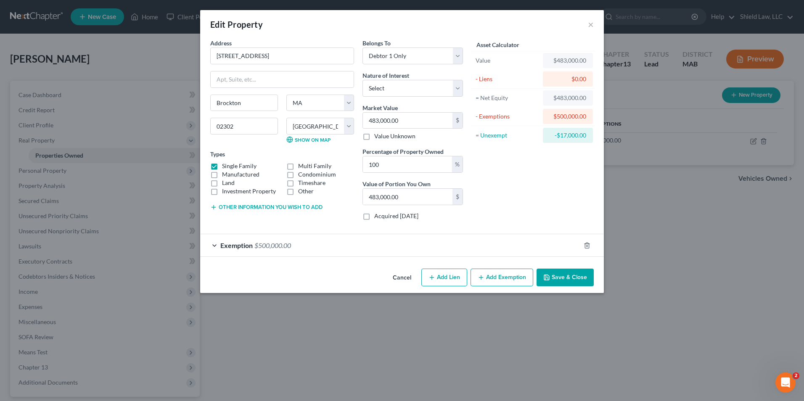
click at [328, 244] on div "Exemption $500,000.00" at bounding box center [390, 245] width 380 height 22
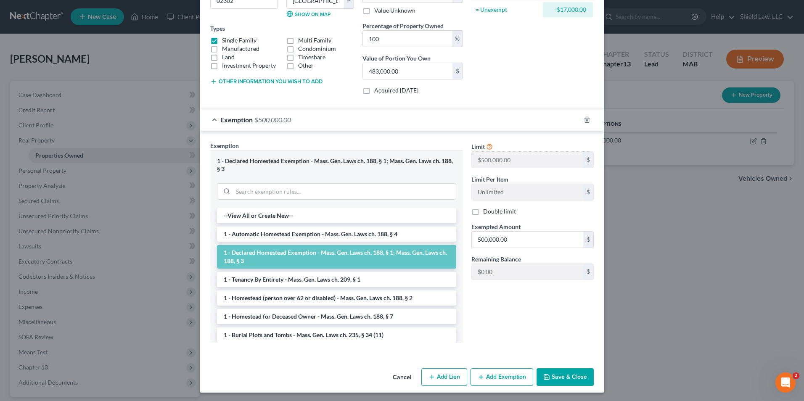
scroll to position [127, 0]
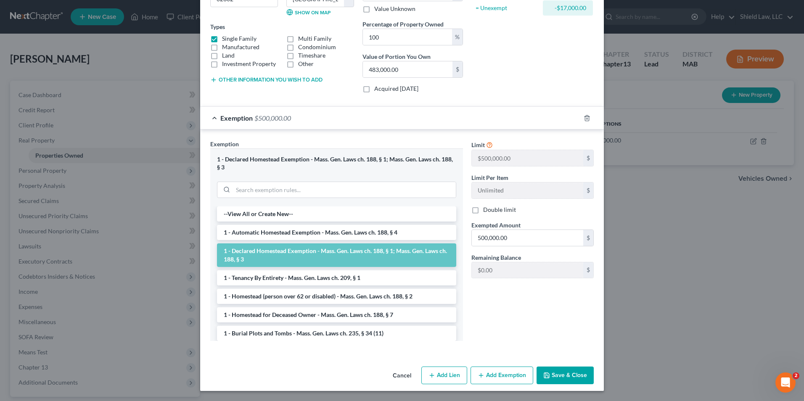
click at [545, 103] on form "Address * 67 [GEOGRAPHIC_DATA] [GEOGRAPHIC_DATA] [US_STATE][GEOGRAPHIC_DATA] [G…" at bounding box center [401, 132] width 383 height 443
click at [440, 382] on button "Add Lien" at bounding box center [444, 376] width 46 height 18
select select "0"
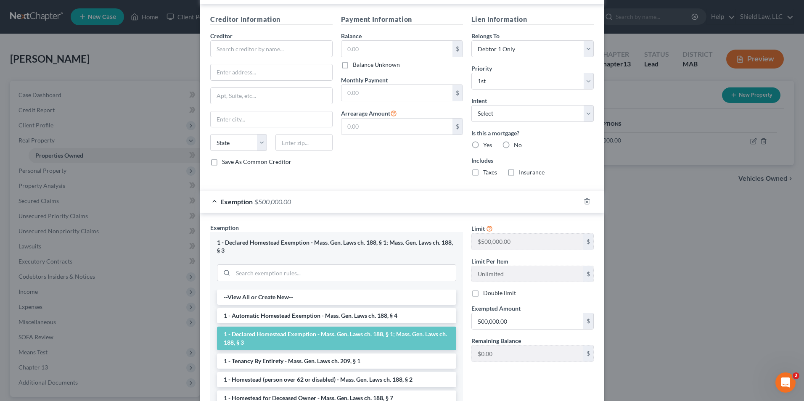
scroll to position [168, 0]
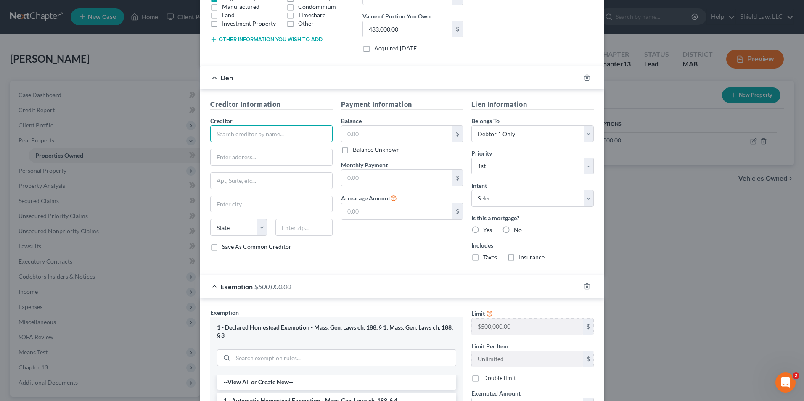
click at [253, 137] on input "text" at bounding box center [271, 133] width 122 height 17
type input "Select Portfolio Servicing"
click at [256, 153] on input "text" at bounding box center [271, 157] width 121 height 16
type input "PO box 65250"
type input "84165"
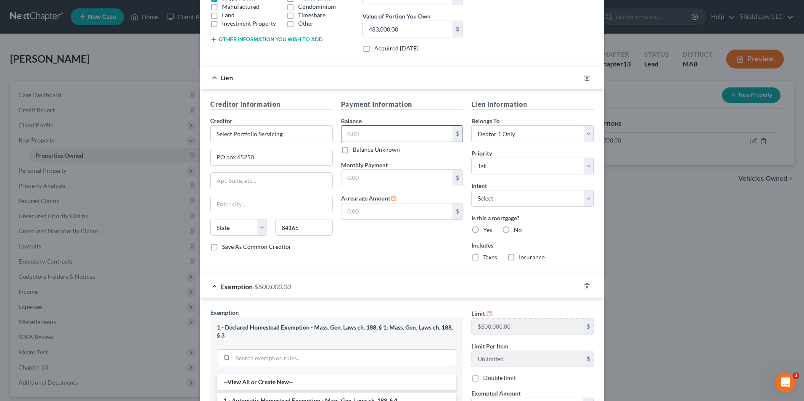
click at [364, 128] on input "text" at bounding box center [396, 134] width 111 height 16
type input "[GEOGRAPHIC_DATA]"
select select "46"
click at [416, 237] on div "Payment Information Balance $ Balance Unknown Balance Undetermined $ Balance Un…" at bounding box center [402, 183] width 131 height 169
click at [483, 227] on label "Yes" at bounding box center [487, 230] width 9 height 8
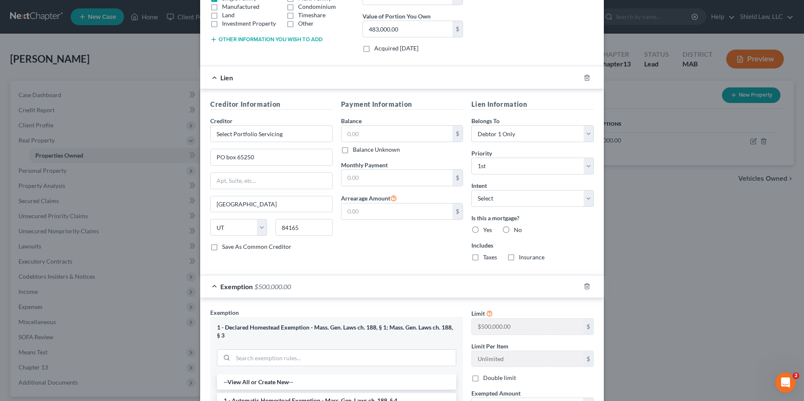
click at [486, 227] on input "Yes" at bounding box center [488, 228] width 5 height 5
radio input "true"
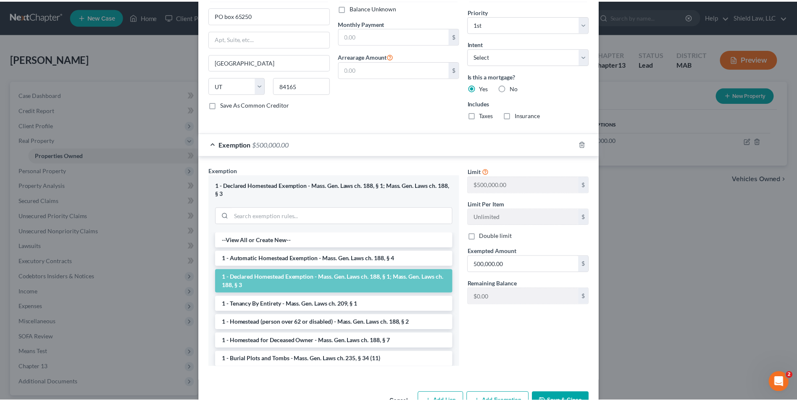
scroll to position [336, 0]
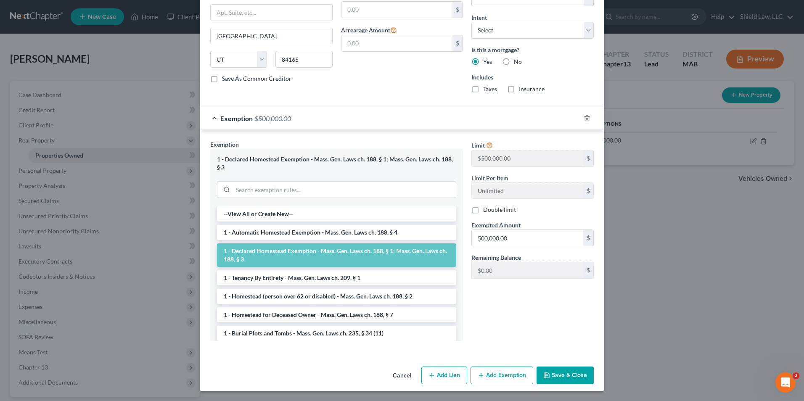
click at [562, 370] on button "Save & Close" at bounding box center [564, 376] width 57 height 18
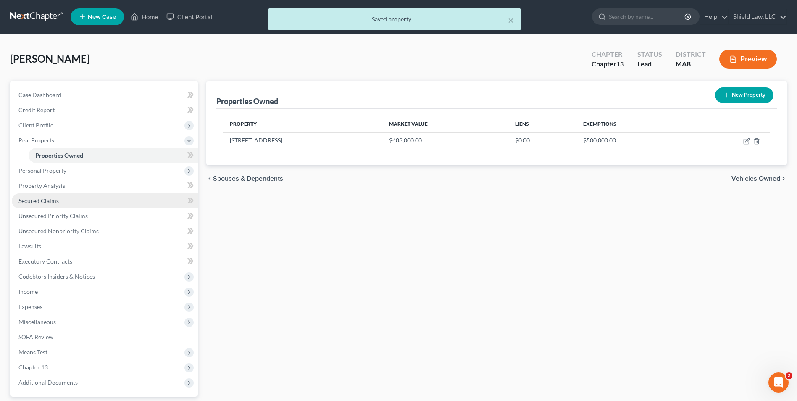
click at [66, 202] on link "Secured Claims" at bounding box center [105, 200] width 186 height 15
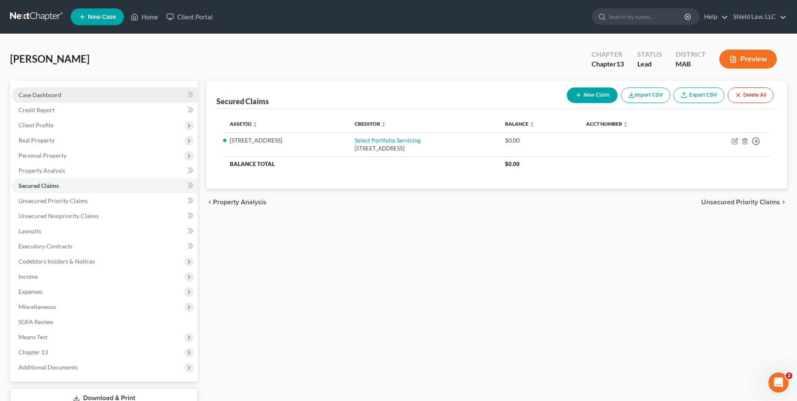
click at [66, 89] on link "Case Dashboard" at bounding box center [105, 94] width 186 height 15
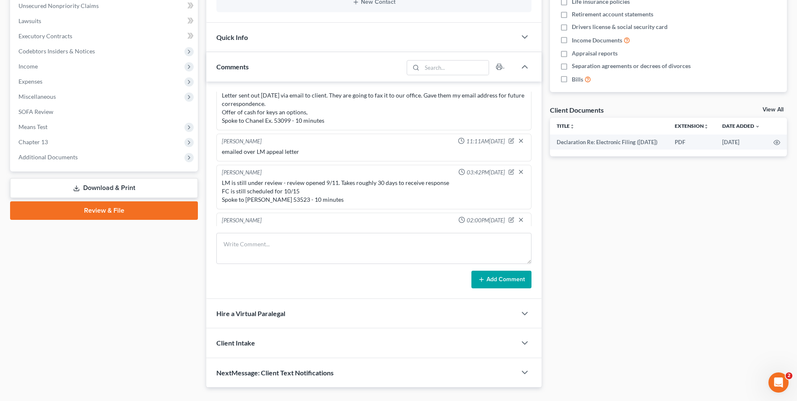
scroll to position [718, 0]
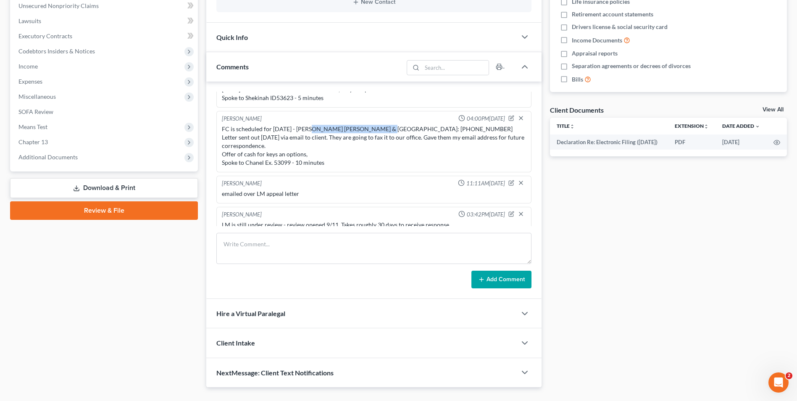
drag, startPoint x: 310, startPoint y: 144, endPoint x: 380, endPoint y: 144, distance: 69.4
click at [380, 144] on div "FC is scheduled for [DATE] - [PERSON_NAME] [PERSON_NAME] & [GEOGRAPHIC_DATA]: […" at bounding box center [374, 146] width 304 height 42
copy div "[PERSON_NAME] [PERSON_NAME] & [PERSON_NAME]"
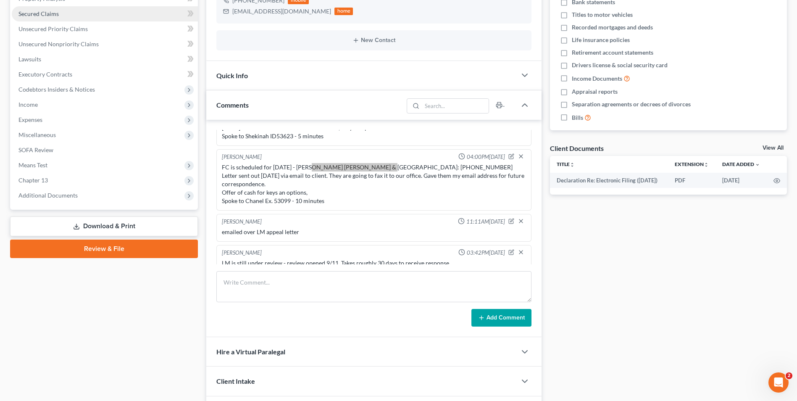
scroll to position [126, 0]
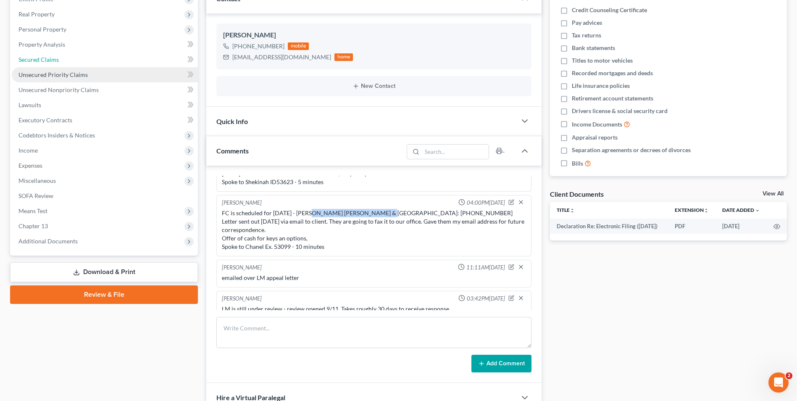
drag, startPoint x: 56, startPoint y: 62, endPoint x: 167, endPoint y: 77, distance: 112.5
click at [56, 62] on span "Secured Claims" at bounding box center [38, 59] width 40 height 7
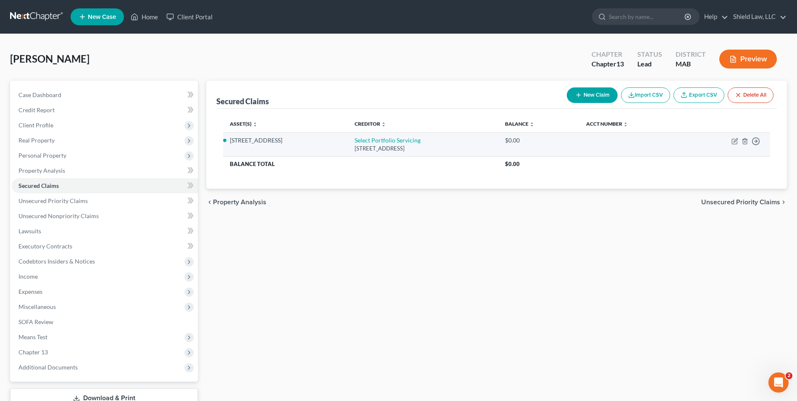
click at [734, 145] on td "Move to E Move to F Move to G Move to Notice Only" at bounding box center [728, 144] width 86 height 24
click at [735, 142] on icon "button" at bounding box center [736, 140] width 4 height 4
select select "46"
select select "0"
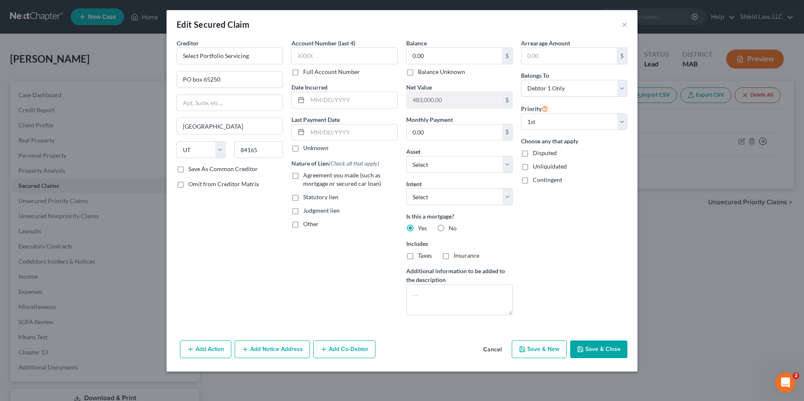
click at [275, 352] on button "Add Notice Address" at bounding box center [272, 349] width 75 height 18
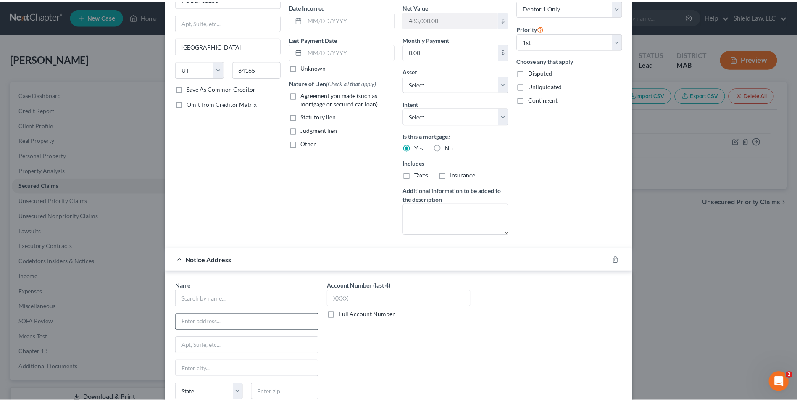
scroll to position [162, 0]
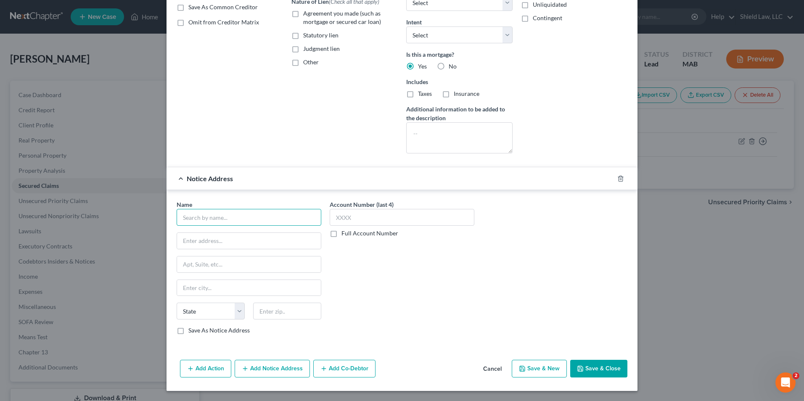
click at [214, 221] on input "text" at bounding box center [249, 217] width 145 height 17
type input "[PERSON_NAME], [PERSON_NAME] & [PERSON_NAME] LLC"
click at [264, 250] on div "Name * [PERSON_NAME], [PERSON_NAME] & [PERSON_NAME] LLC State [US_STATE] AK AR …" at bounding box center [249, 267] width 145 height 134
click at [264, 245] on input "text" at bounding box center [249, 241] width 144 height 16
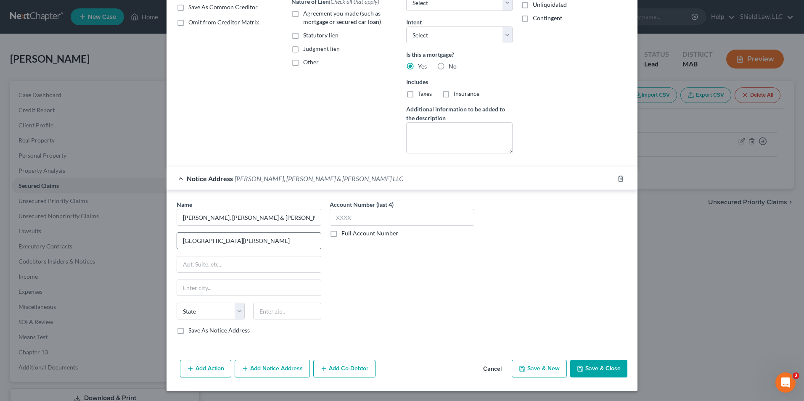
type input "[GEOGRAPHIC_DATA][PERSON_NAME]"
type input "Suite 303-C"
type input "01915"
click at [421, 301] on div "Account Number (last 4) Full Account Number" at bounding box center [401, 270] width 153 height 141
type input "[PERSON_NAME]"
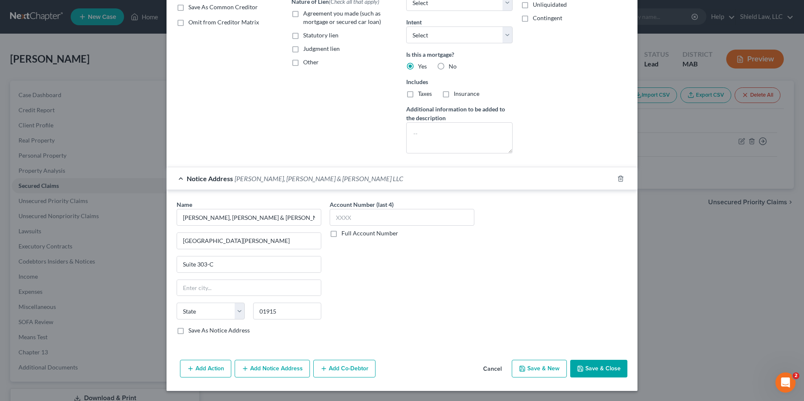
select select "22"
click at [589, 368] on button "Save & Close" at bounding box center [598, 369] width 57 height 18
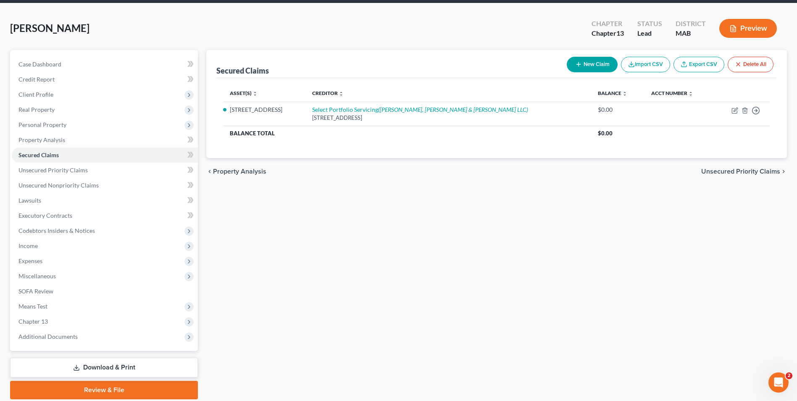
scroll to position [0, 0]
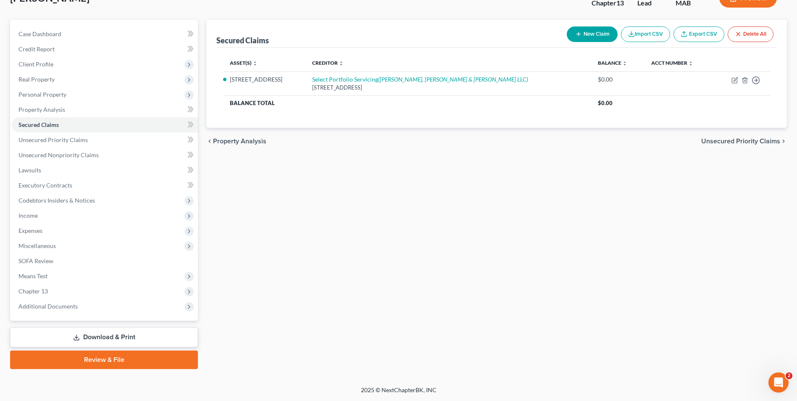
click at [155, 340] on link "Download & Print" at bounding box center [104, 337] width 188 height 20
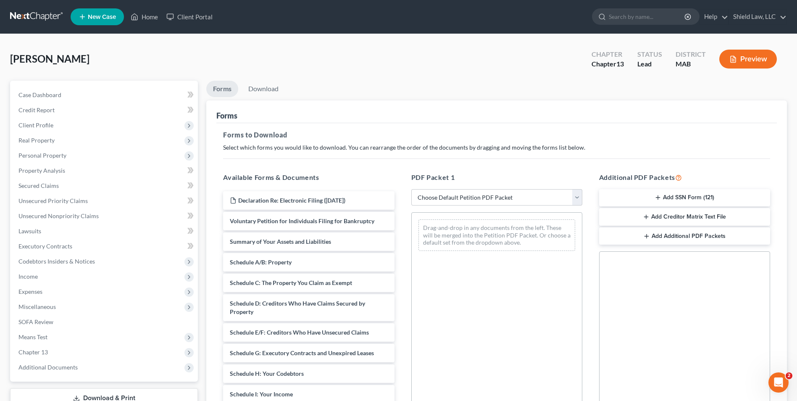
drag, startPoint x: 695, startPoint y: 92, endPoint x: 672, endPoint y: 103, distance: 25.9
click at [695, 92] on ul "Forms Download" at bounding box center [496, 91] width 581 height 20
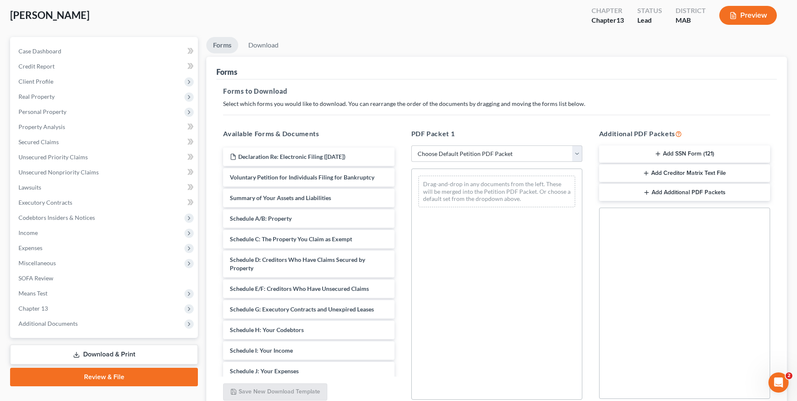
scroll to position [84, 0]
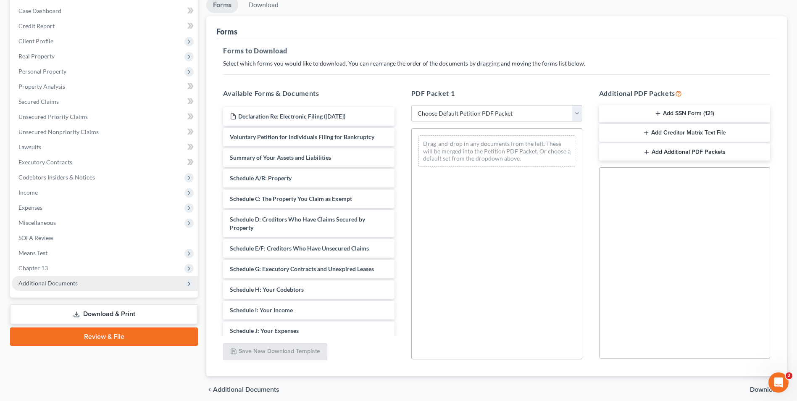
click at [61, 287] on span "Additional Documents" at bounding box center [105, 283] width 186 height 15
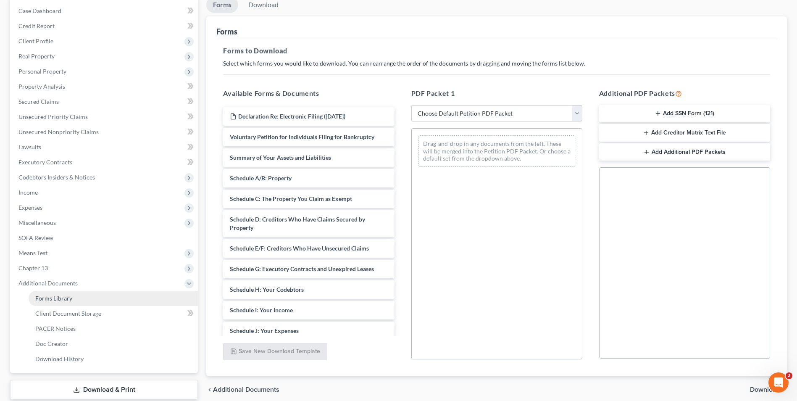
click at [80, 301] on link "Forms Library" at bounding box center [113, 298] width 169 height 15
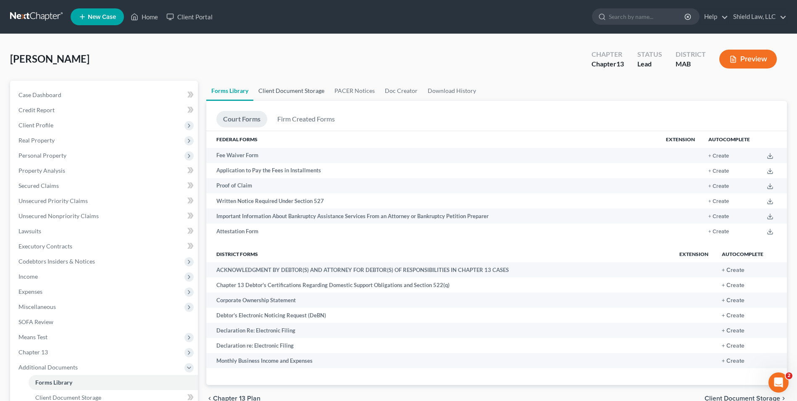
click at [297, 86] on link "Client Document Storage" at bounding box center [291, 91] width 76 height 20
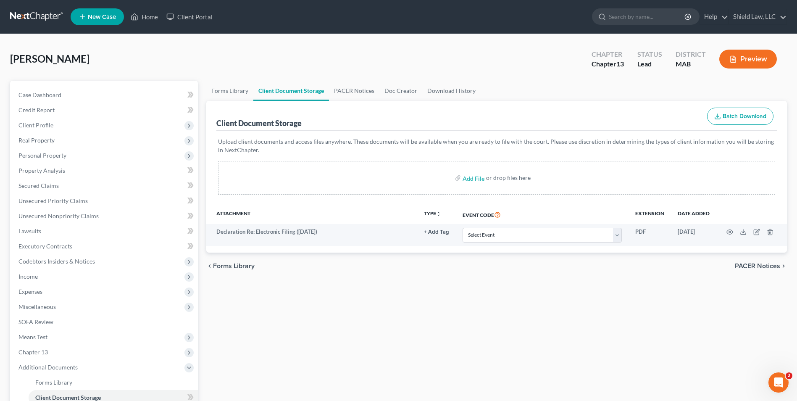
click at [459, 172] on div "Add File or drop files here" at bounding box center [496, 178] width 557 height 34
click at [472, 177] on input "file" at bounding box center [473, 177] width 20 height 15
type input "C:\fakepath\[PERSON_NAME] Signature Pages.pdf"
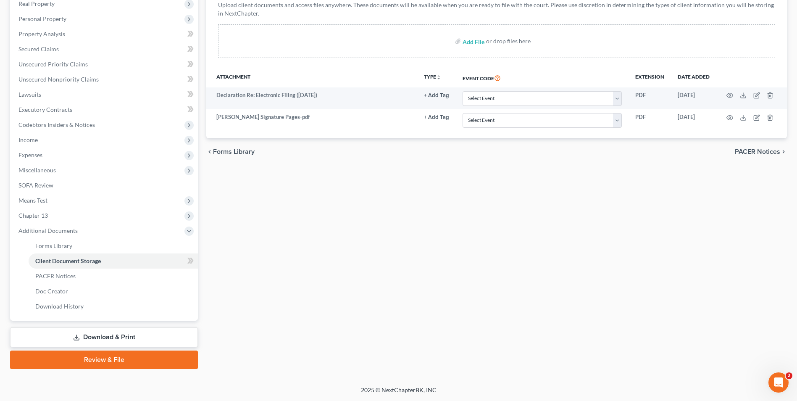
click at [151, 339] on link "Download & Print" at bounding box center [104, 337] width 188 height 20
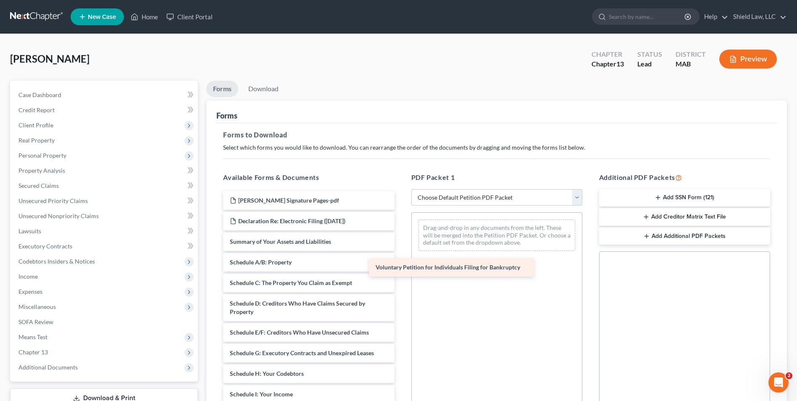
drag, startPoint x: 349, startPoint y: 243, endPoint x: 495, endPoint y: 269, distance: 148.1
click at [401, 269] on div "Voluntary Petition for Individuals Filing for Bankruptcy [PERSON_NAME] Signatur…" at bounding box center [308, 388] width 185 height 394
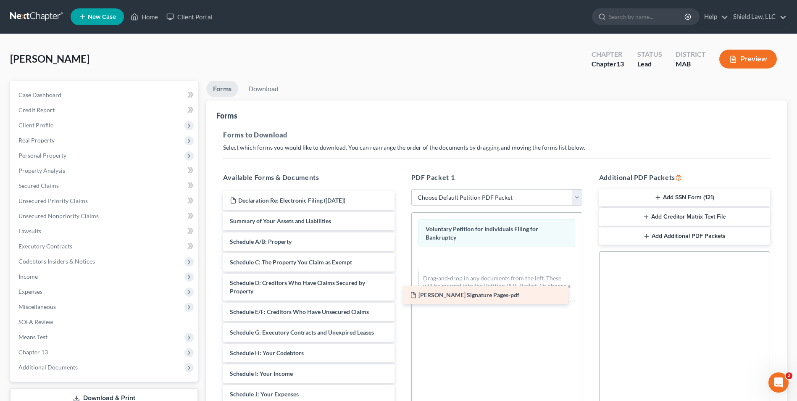
drag, startPoint x: 339, startPoint y: 200, endPoint x: 531, endPoint y: 298, distance: 216.4
click at [401, 298] on div "[PERSON_NAME] Signature Pages-pdf [PERSON_NAME] Signature Pages-pdf Declaration…" at bounding box center [308, 377] width 185 height 373
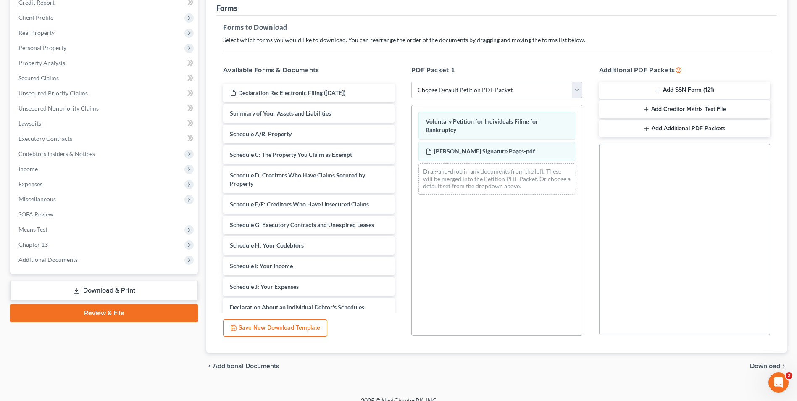
scroll to position [118, 0]
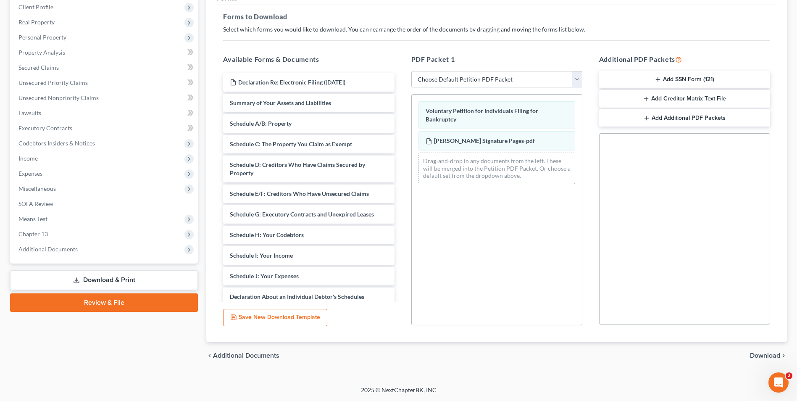
click at [766, 355] on span "Download" at bounding box center [765, 355] width 30 height 7
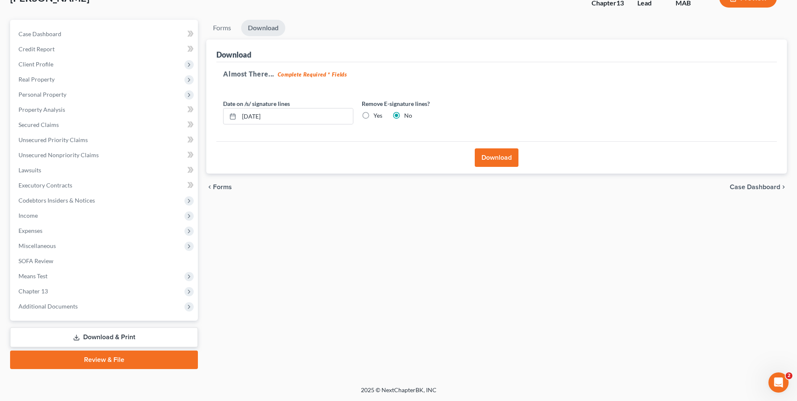
scroll to position [61, 0]
drag, startPoint x: 257, startPoint y: 117, endPoint x: 253, endPoint y: 117, distance: 4.6
click at [253, 117] on input "[DATE]" at bounding box center [296, 116] width 114 height 16
type input "[DATE]"
click at [494, 156] on button "Download" at bounding box center [497, 157] width 44 height 18
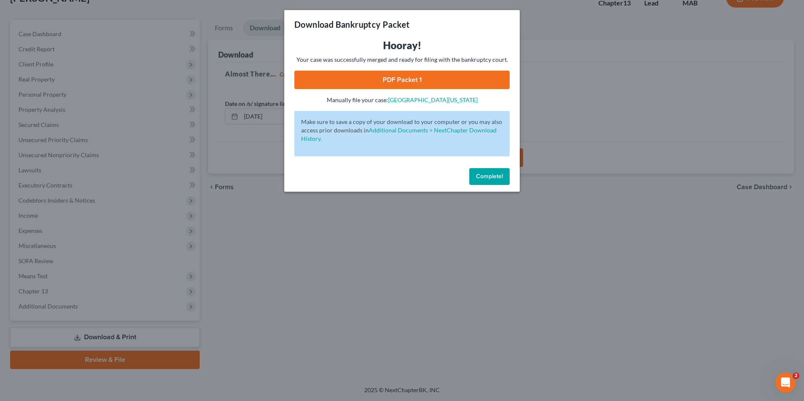
click at [440, 82] on link "PDF Packet 1" at bounding box center [401, 80] width 215 height 18
click at [481, 176] on span "Complete!" at bounding box center [489, 176] width 27 height 7
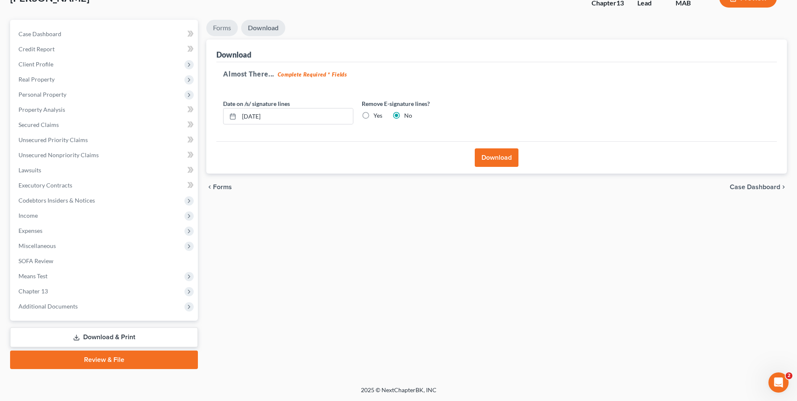
click at [232, 32] on link "Forms" at bounding box center [222, 28] width 32 height 16
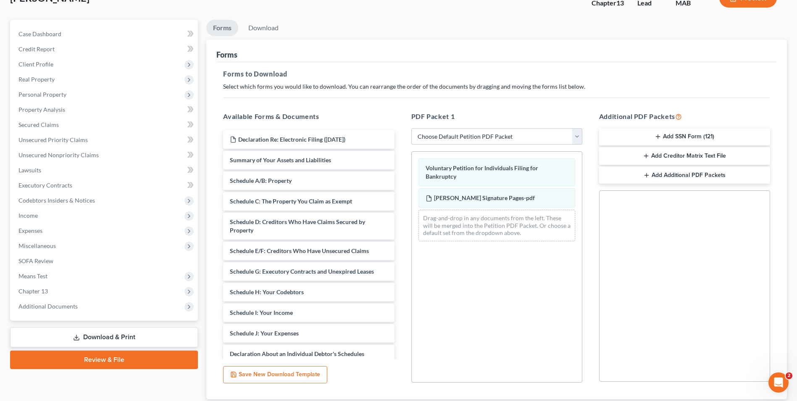
click at [470, 132] on select "Choose Default Petition PDF Packet Complete Bankruptcy Petition (all forms and …" at bounding box center [496, 136] width 171 height 17
click at [411, 128] on select "Choose Default Petition PDF Packet Complete Bankruptcy Petition (all forms and …" at bounding box center [496, 136] width 171 height 17
drag, startPoint x: 451, startPoint y: 161, endPoint x: 290, endPoint y: 177, distance: 161.3
click at [412, 174] on div "Voluntary Petition for Individuals Filing for Bankruptcy Voluntary Petition for…" at bounding box center [497, 200] width 170 height 96
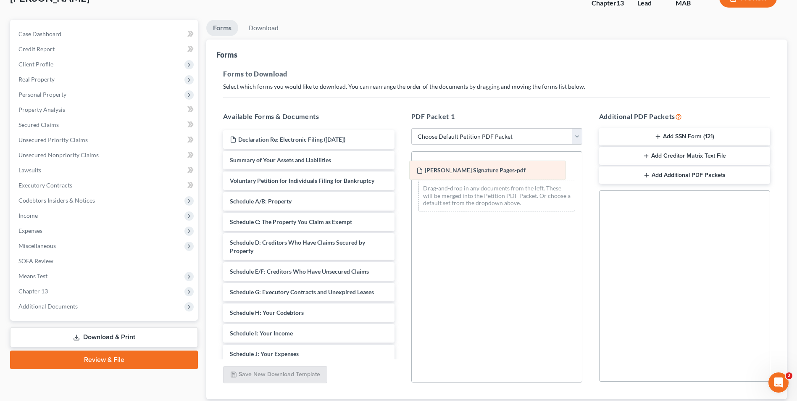
drag, startPoint x: 467, startPoint y: 166, endPoint x: 255, endPoint y: 177, distance: 211.7
click at [412, 179] on div "[PERSON_NAME] Signature Pages-pdf [PERSON_NAME] Signature Pages-pdf [PERSON_NAM…" at bounding box center [497, 185] width 170 height 66
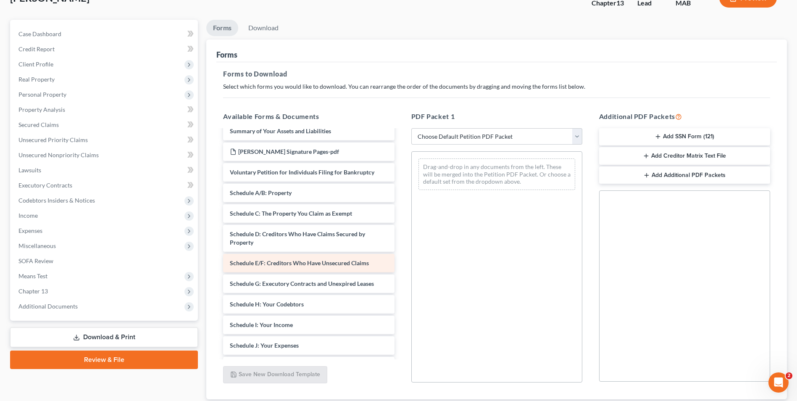
scroll to position [187, 0]
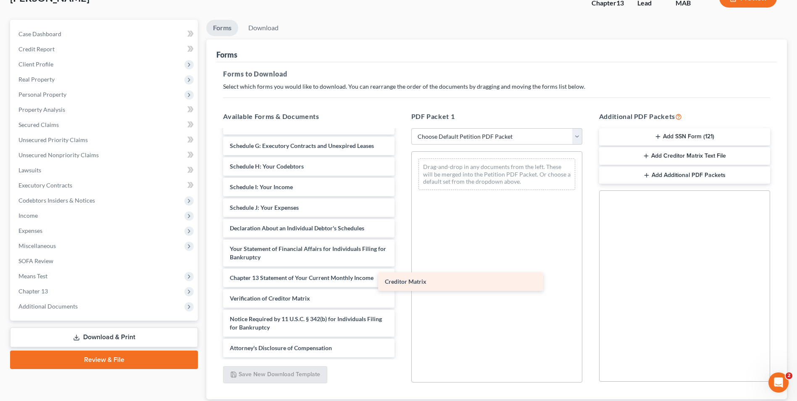
drag, startPoint x: 321, startPoint y: 278, endPoint x: 493, endPoint y: 273, distance: 172.0
click at [401, 274] on div "Creditor Matrix Declaration Re: Electronic Filing ([DATE]) Summary of Your Asse…" at bounding box center [308, 160] width 185 height 394
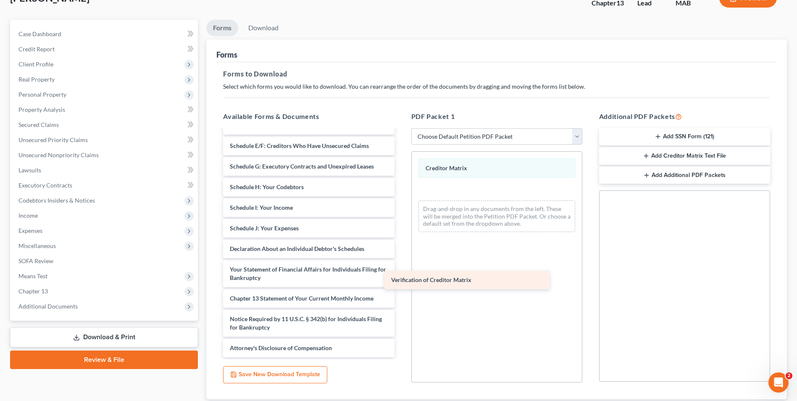
scroll to position [146, 0]
drag, startPoint x: 326, startPoint y: 295, endPoint x: 505, endPoint y: 263, distance: 182.4
click at [401, 266] on div "Verification of Creditor Matrix Declaration Re: Electronic Filing ([DATE]) Summ…" at bounding box center [308, 170] width 185 height 373
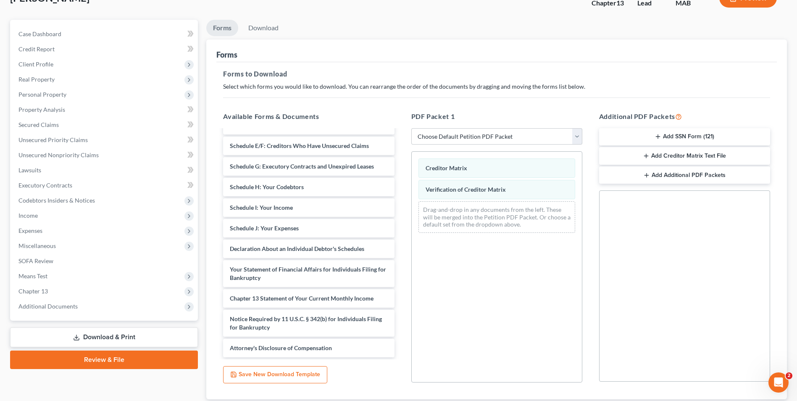
click at [710, 158] on button "Add Creditor Matrix Text File" at bounding box center [684, 156] width 171 height 18
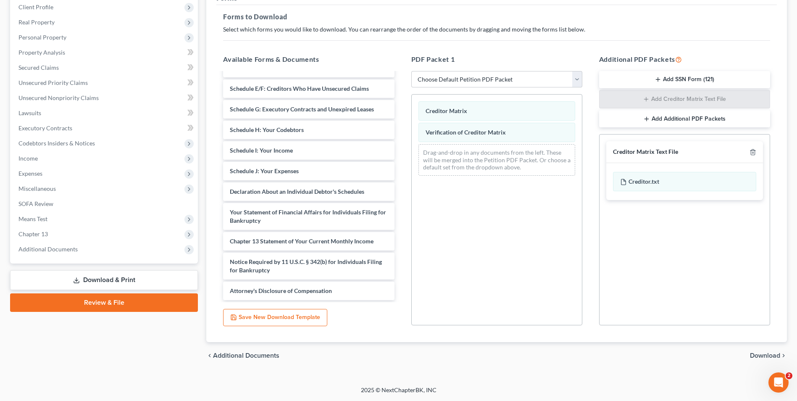
click at [753, 352] on span "Download" at bounding box center [765, 355] width 30 height 7
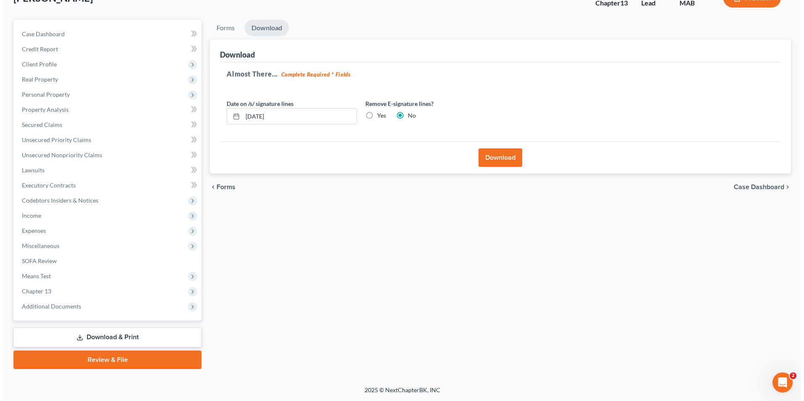
scroll to position [61, 0]
click at [481, 160] on button "Download" at bounding box center [497, 157] width 44 height 18
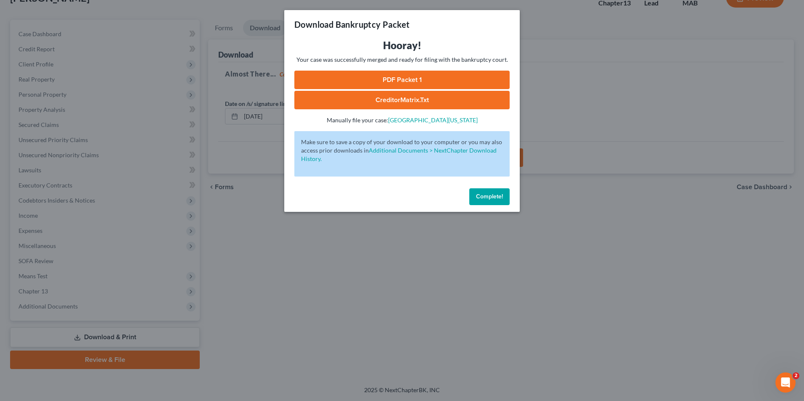
click at [446, 73] on link "PDF Packet 1" at bounding box center [401, 80] width 215 height 18
click at [365, 101] on link "CreditorMatrix.txt" at bounding box center [401, 100] width 215 height 18
click at [493, 191] on button "Complete!" at bounding box center [489, 196] width 40 height 17
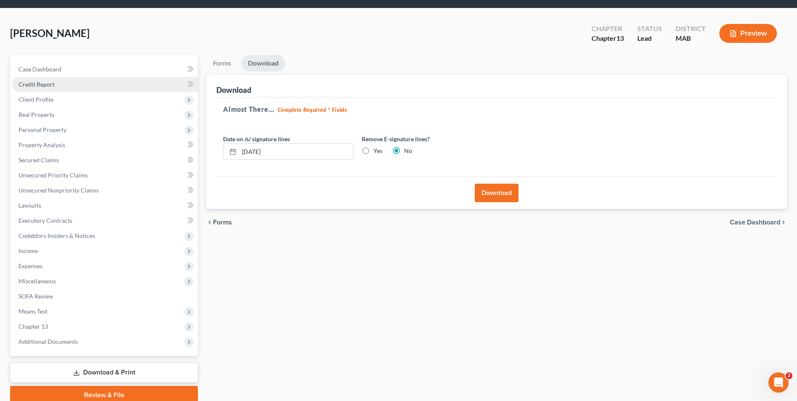
scroll to position [0, 0]
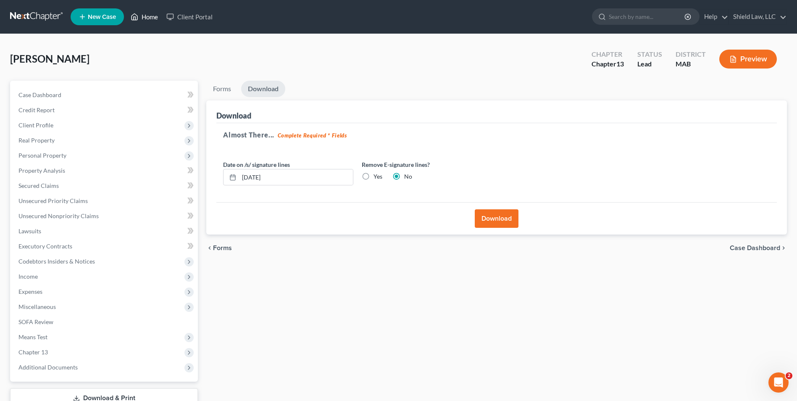
click at [152, 20] on link "Home" at bounding box center [145, 16] width 36 height 15
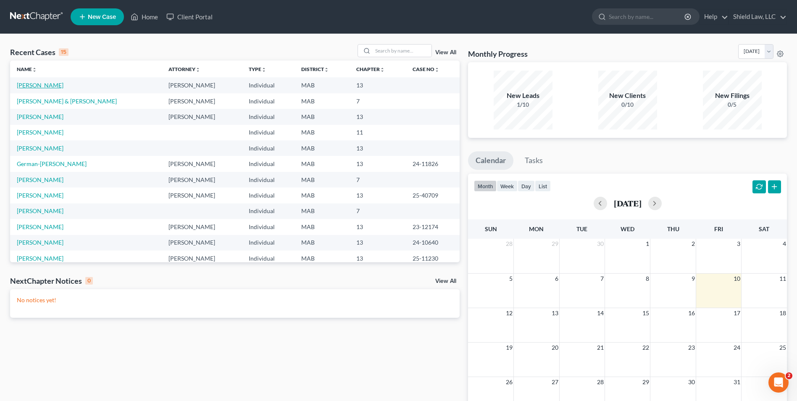
click at [50, 86] on link "[PERSON_NAME]" at bounding box center [40, 85] width 47 height 7
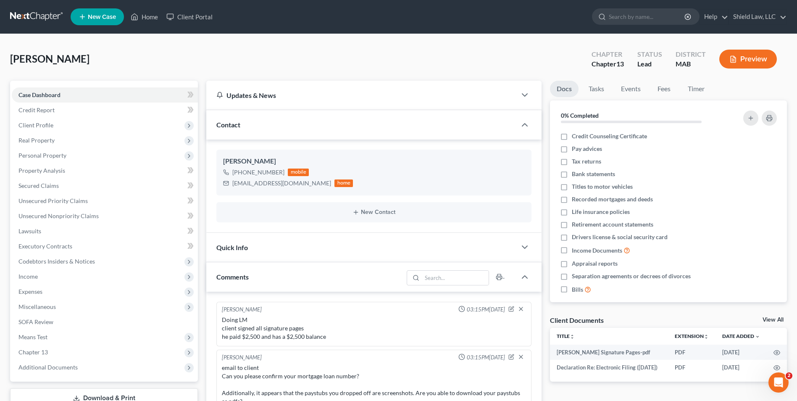
scroll to position [928, 0]
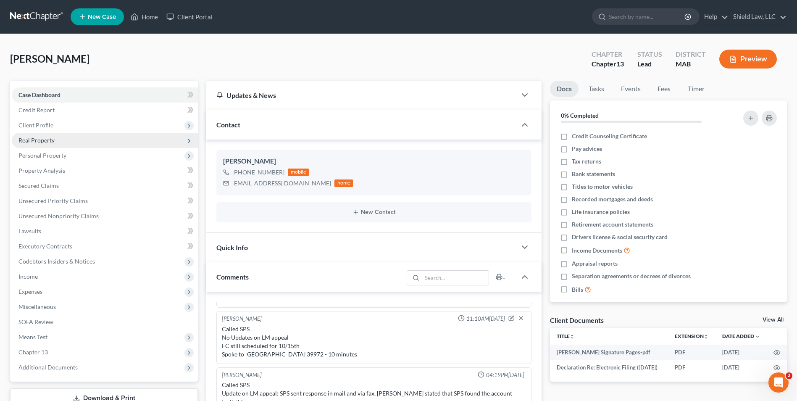
drag, startPoint x: 67, startPoint y: 125, endPoint x: 85, endPoint y: 140, distance: 23.5
click at [67, 125] on span "Client Profile" at bounding box center [105, 125] width 186 height 15
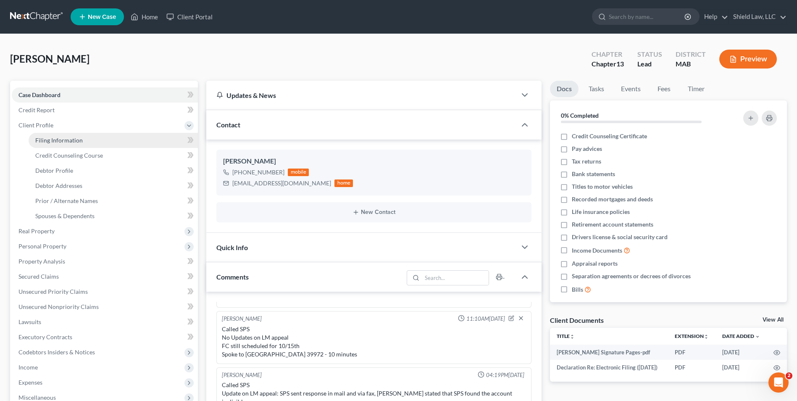
click at [90, 141] on link "Filing Information" at bounding box center [113, 140] width 169 height 15
select select "1"
select select "0"
select select "3"
select select "39"
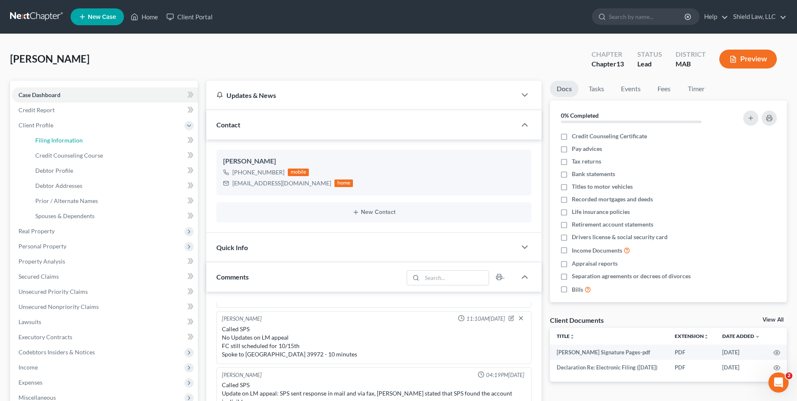
select select "0"
select select "22"
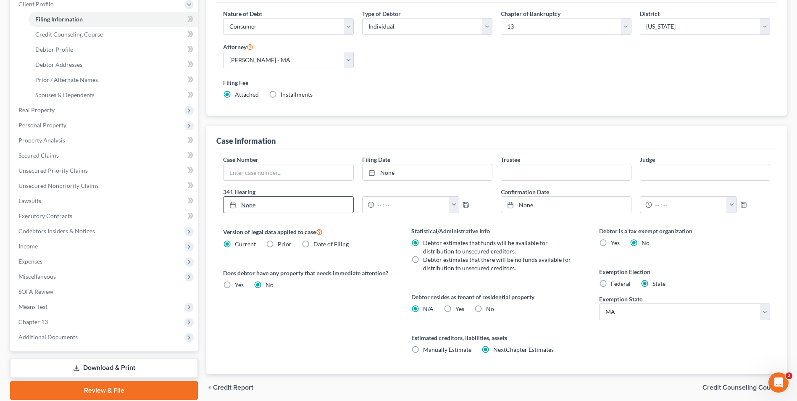
scroll to position [126, 0]
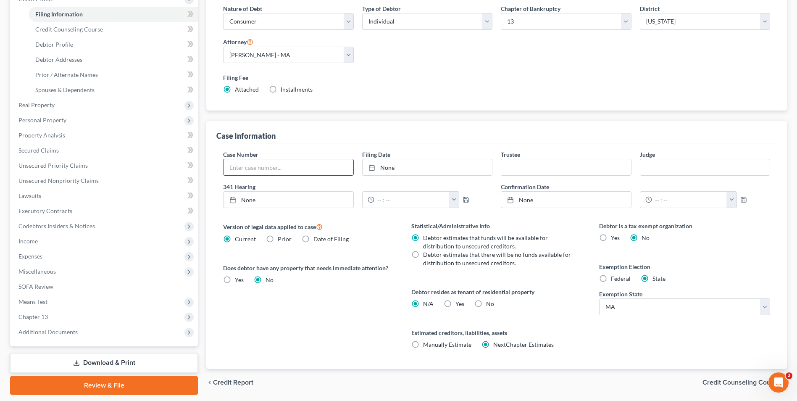
click at [287, 171] on input "text" at bounding box center [288, 167] width 129 height 16
type input "25-12186"
click at [409, 170] on link "None" at bounding box center [427, 167] width 129 height 16
type input "[DATE]"
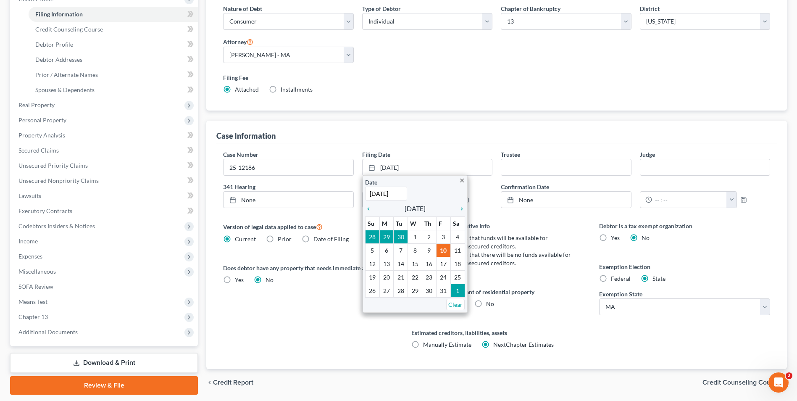
click at [408, 129] on div "Case Information" at bounding box center [496, 132] width 561 height 23
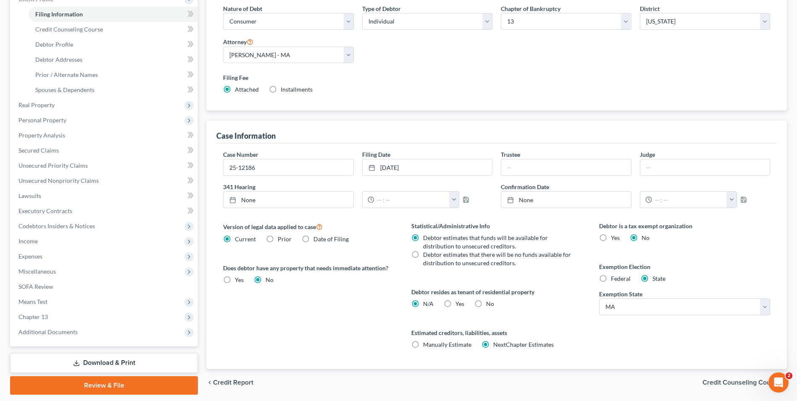
scroll to position [0, 0]
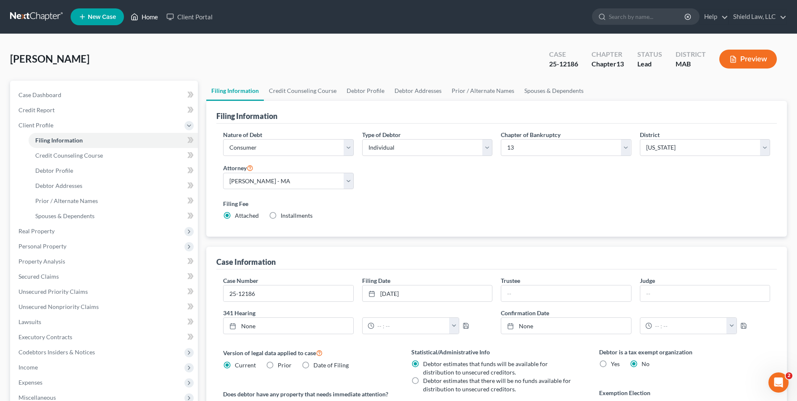
click at [141, 17] on link "Home" at bounding box center [145, 16] width 36 height 15
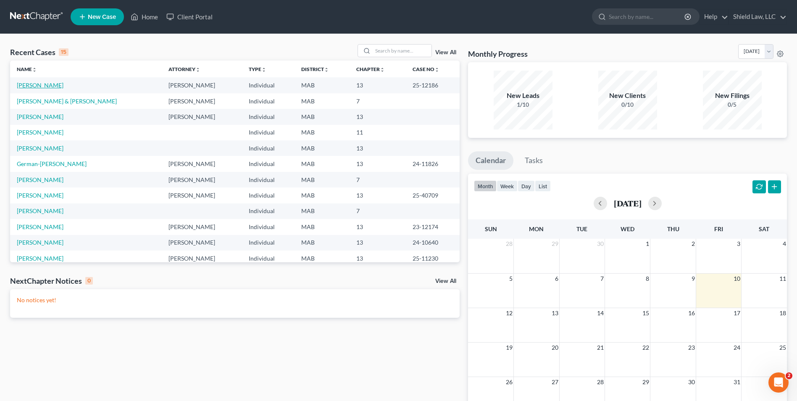
click at [42, 84] on link "[PERSON_NAME]" at bounding box center [40, 85] width 47 height 7
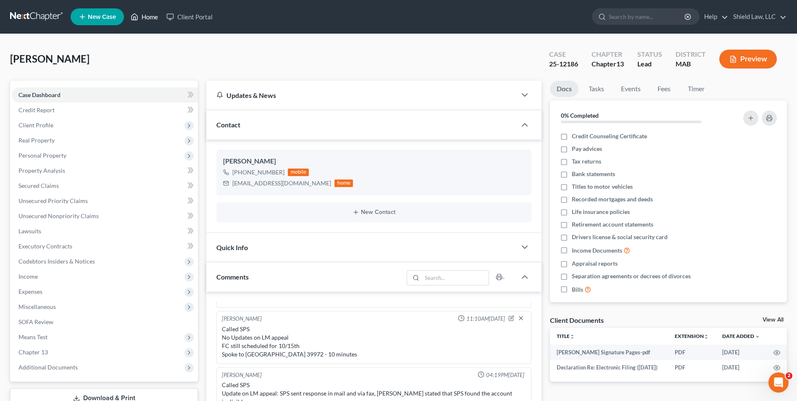
click at [148, 21] on link "Home" at bounding box center [145, 16] width 36 height 15
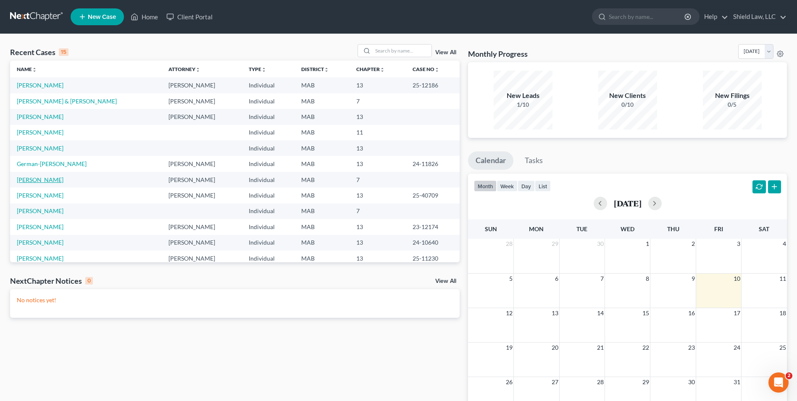
click at [42, 179] on link "[PERSON_NAME]" at bounding box center [40, 179] width 47 height 7
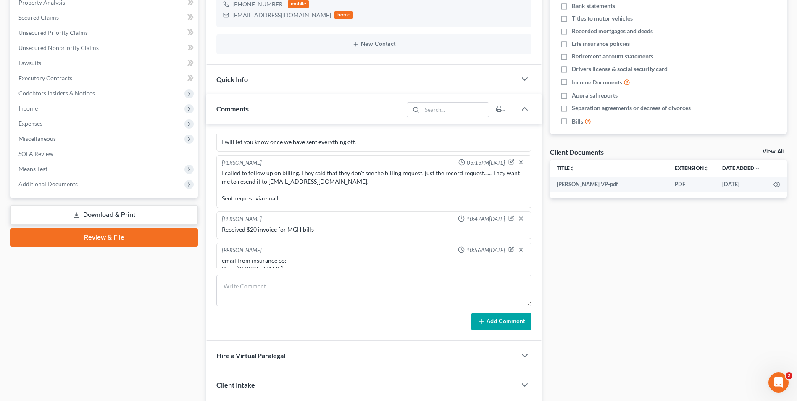
scroll to position [1762, 0]
click at [509, 216] on icon "button" at bounding box center [512, 219] width 6 height 6
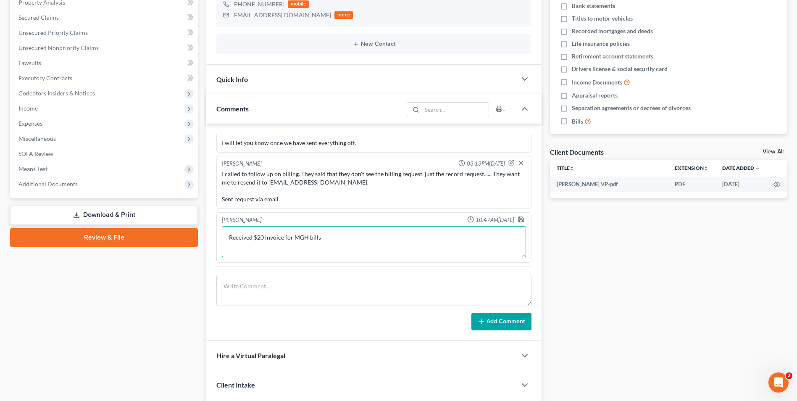
drag, startPoint x: 264, startPoint y: 222, endPoint x: 258, endPoint y: 221, distance: 6.0
click at [258, 226] on textarea "Received $20 invoice for MGH bills" at bounding box center [374, 241] width 304 height 31
type textarea "Received $32 invoice for MGH bills"
click at [520, 217] on polyline "button" at bounding box center [521, 217] width 2 height 1
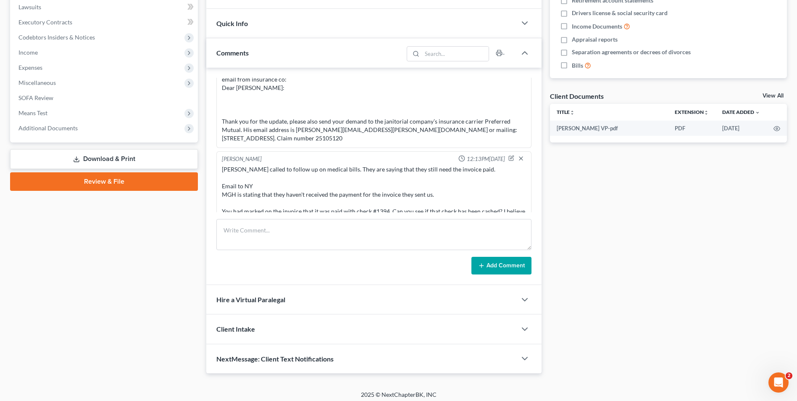
scroll to position [229, 0]
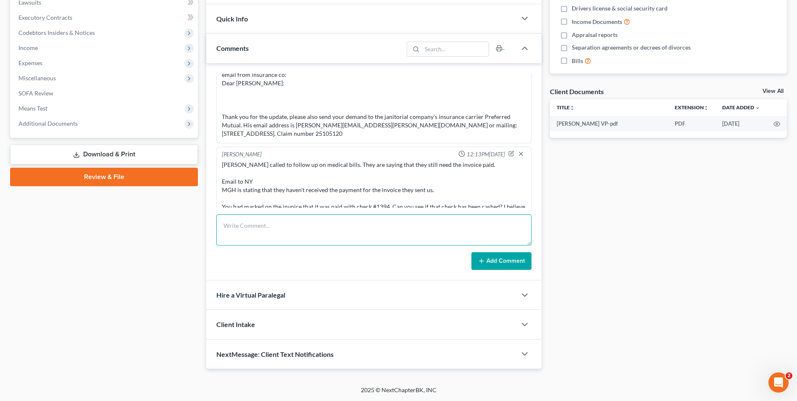
click at [334, 235] on textarea at bounding box center [373, 229] width 315 height 31
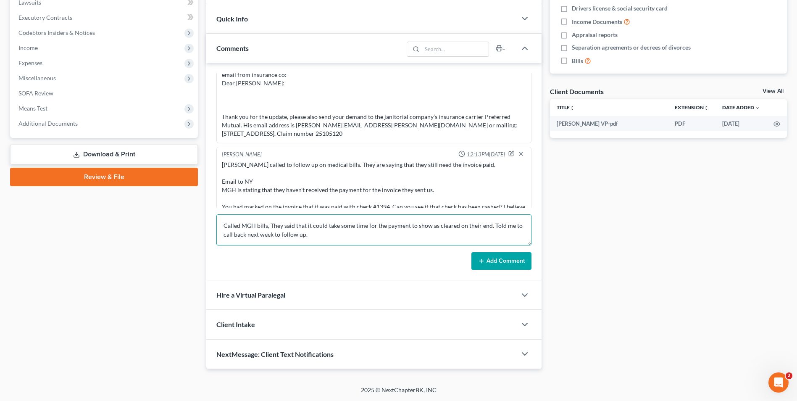
type textarea "Called MGH bills, They said that it could take some time for the payment to sho…"
drag, startPoint x: 516, startPoint y: 262, endPoint x: 512, endPoint y: 260, distance: 4.3
click at [514, 261] on button "Add Comment" at bounding box center [502, 261] width 60 height 18
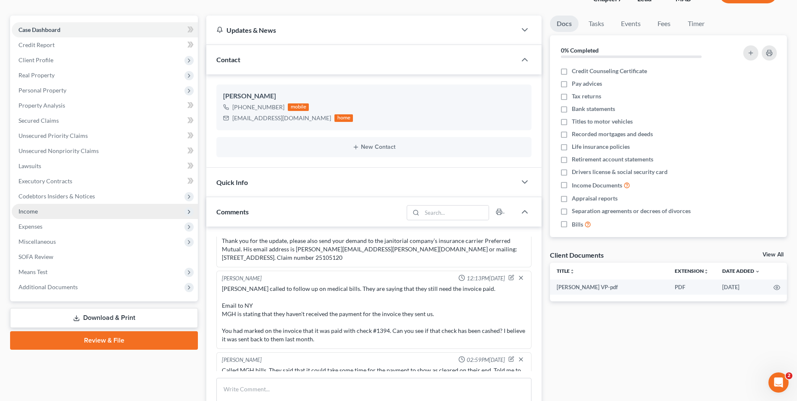
scroll to position [0, 0]
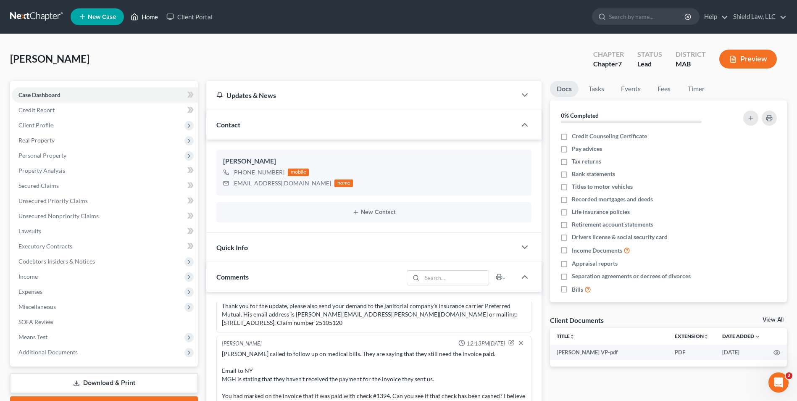
drag, startPoint x: 149, startPoint y: 16, endPoint x: 272, endPoint y: 16, distance: 122.7
click at [149, 16] on link "Home" at bounding box center [145, 16] width 36 height 15
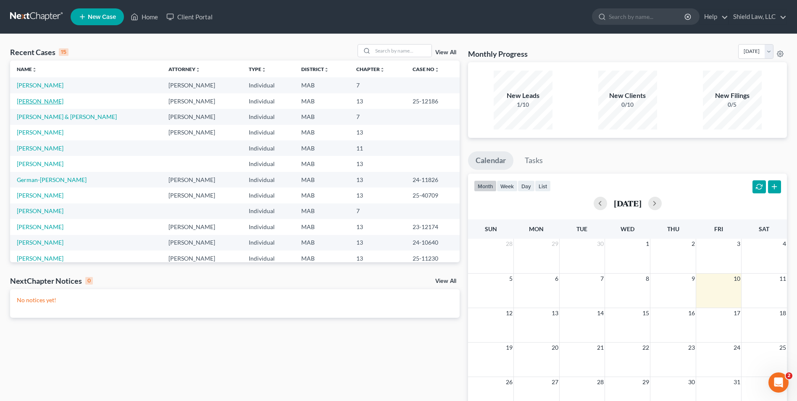
click at [54, 98] on link "[PERSON_NAME]" at bounding box center [40, 101] width 47 height 7
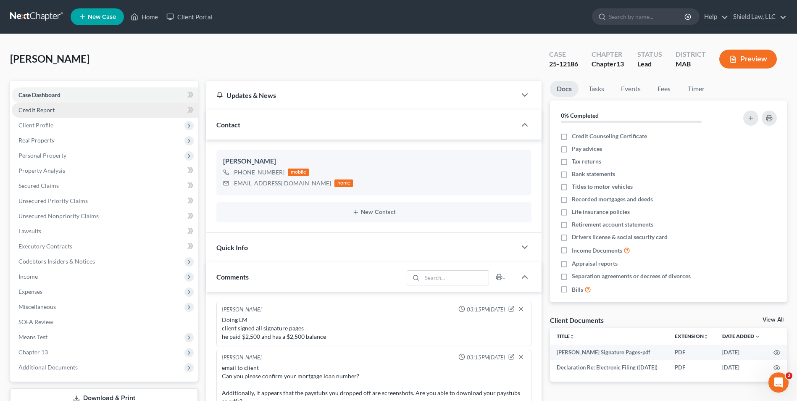
scroll to position [928, 0]
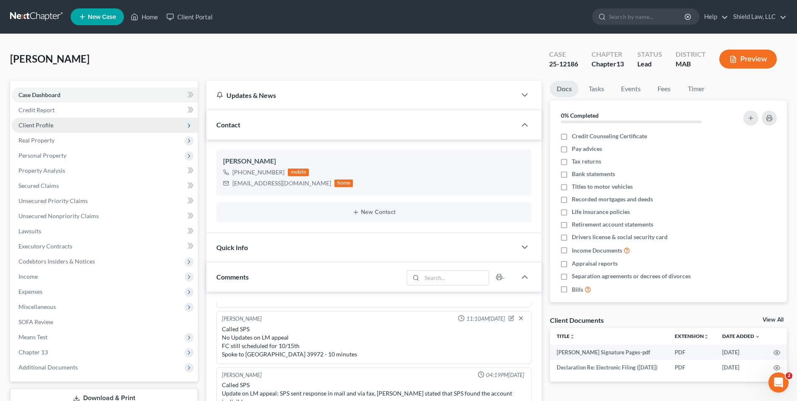
click at [70, 125] on span "Client Profile" at bounding box center [105, 125] width 186 height 15
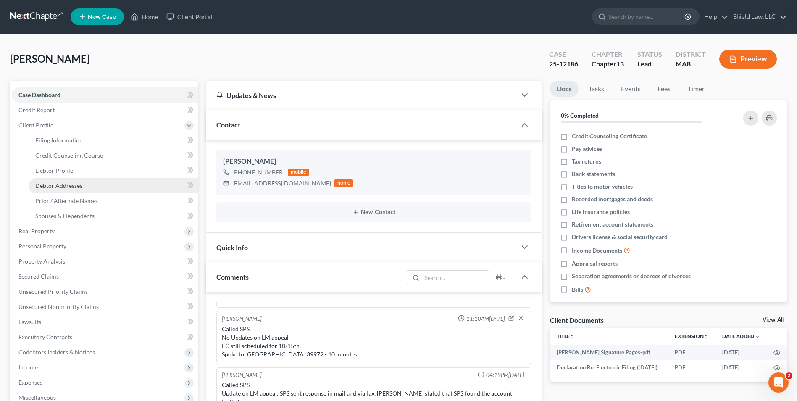
click at [88, 185] on link "Debtor Addresses" at bounding box center [113, 185] width 169 height 15
